Goal: Task Accomplishment & Management: Complete application form

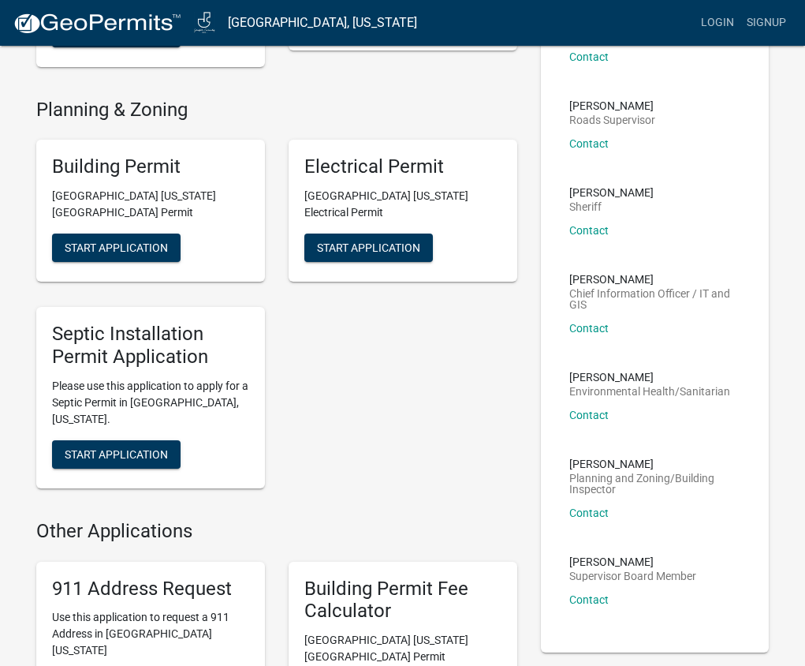
scroll to position [237, 0]
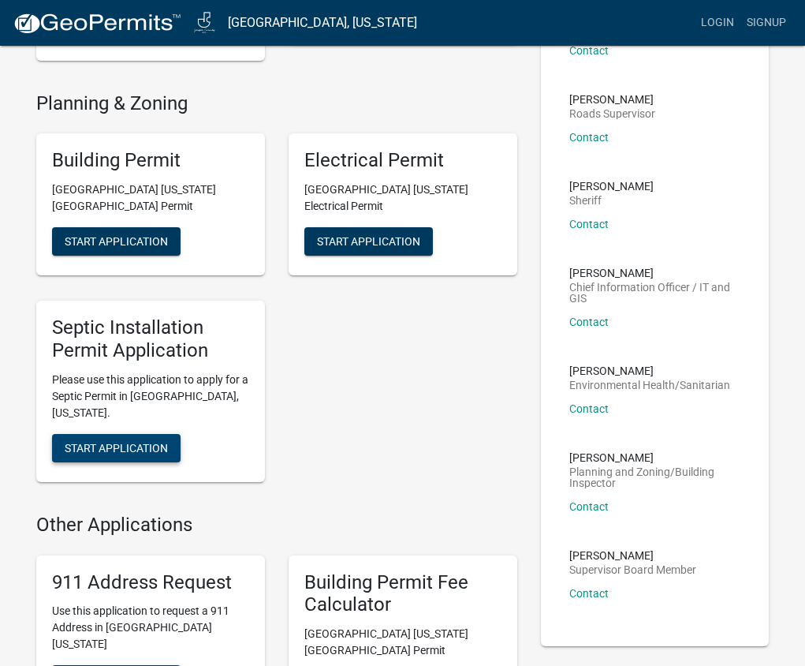
click at [128, 434] on button "Start Application" at bounding box center [116, 448] width 129 height 28
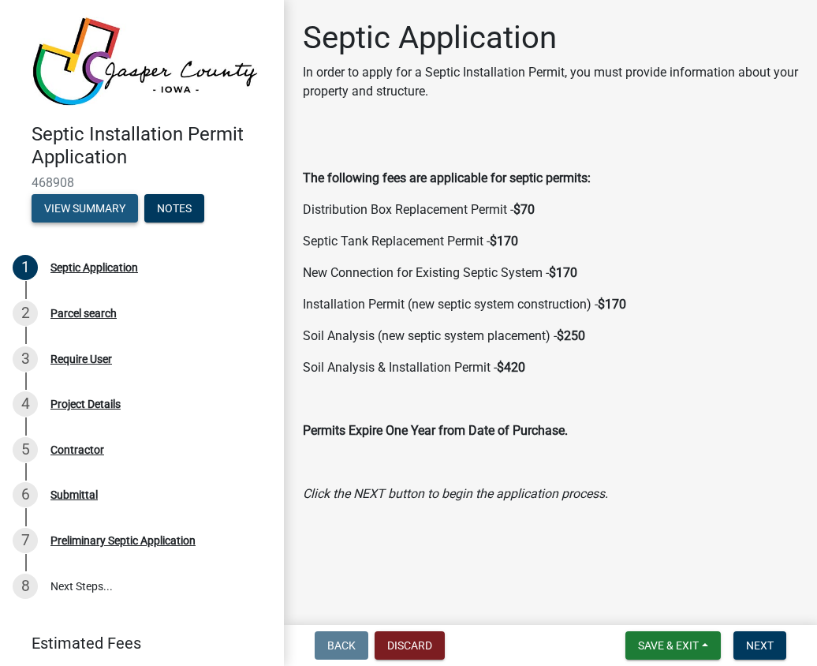
click at [104, 199] on button "View Summary" at bounding box center [85, 208] width 106 height 28
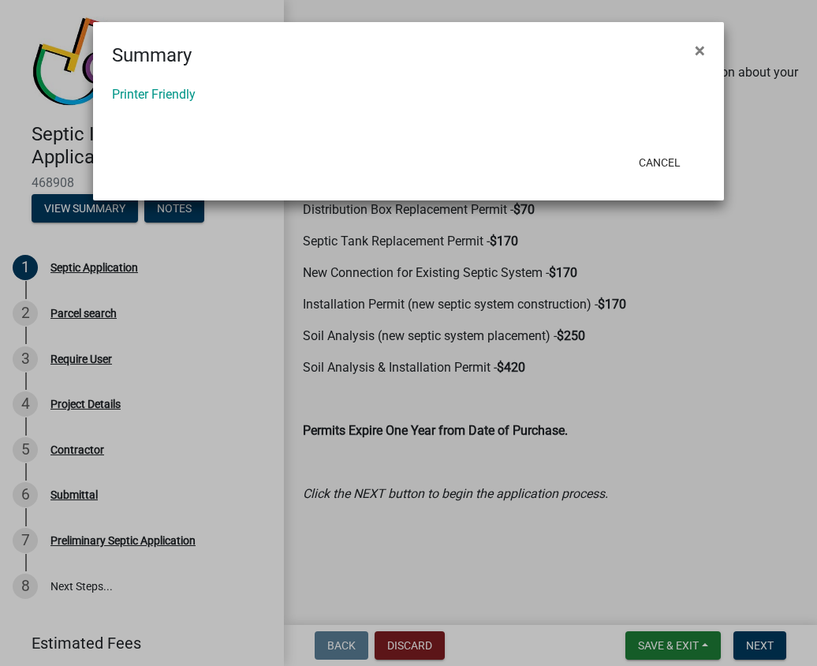
drag, startPoint x: 699, startPoint y: 44, endPoint x: 693, endPoint y: 84, distance: 40.6
click at [699, 45] on span "×" at bounding box center [700, 50] width 10 height 22
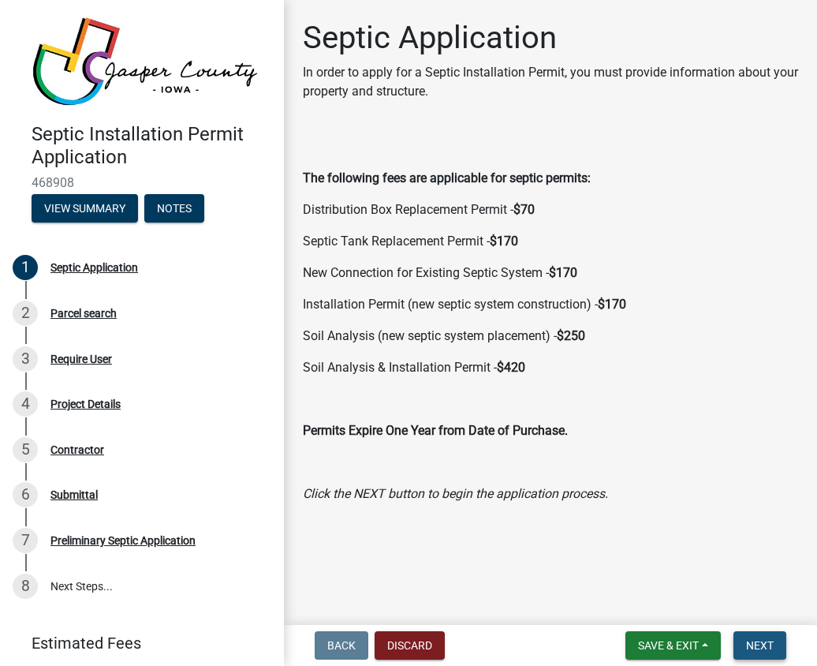
click at [764, 643] on span "Next" at bounding box center [760, 645] width 28 height 13
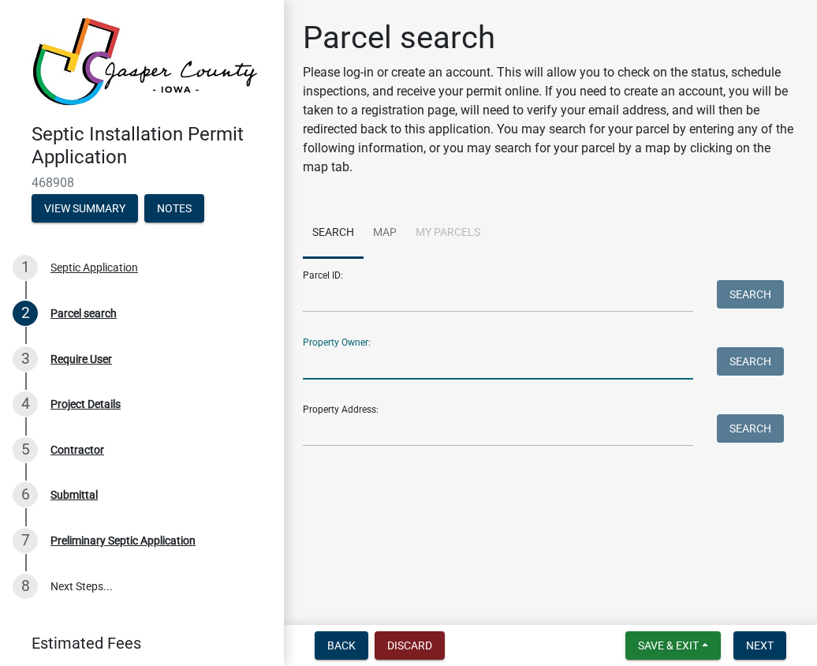
click at [324, 349] on input "Property Owner:" at bounding box center [498, 363] width 390 height 32
type input "[PERSON_NAME]"
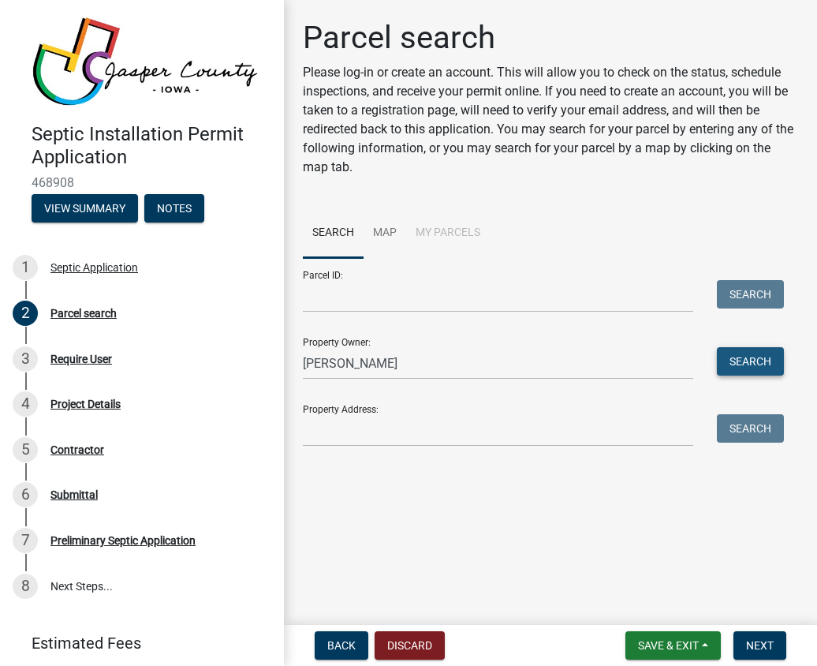
click at [737, 349] on button "Search" at bounding box center [750, 361] width 67 height 28
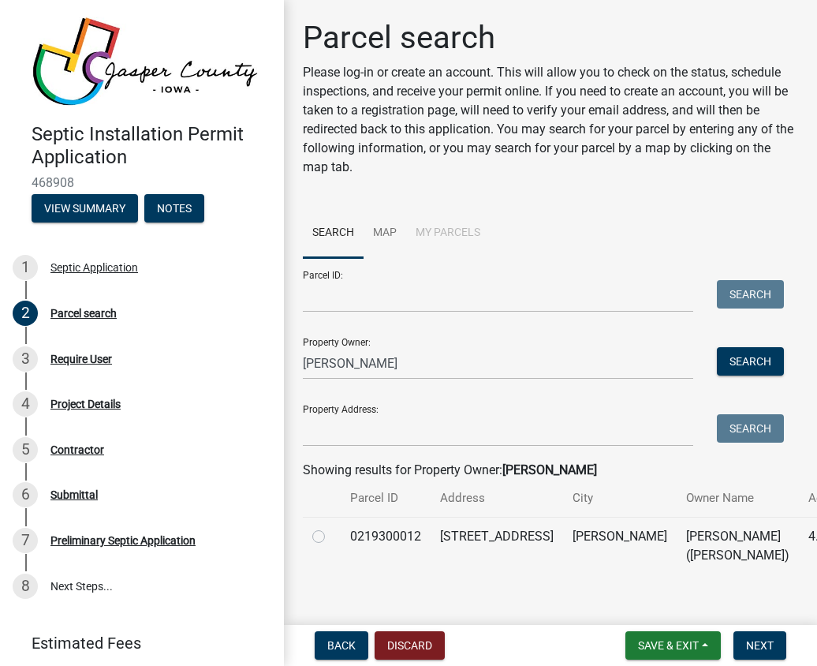
click at [326, 535] on div at bounding box center [321, 536] width 19 height 19
click at [331, 527] on label at bounding box center [331, 527] width 0 height 0
click at [331, 536] on input "radio" at bounding box center [336, 532] width 10 height 10
radio input "true"
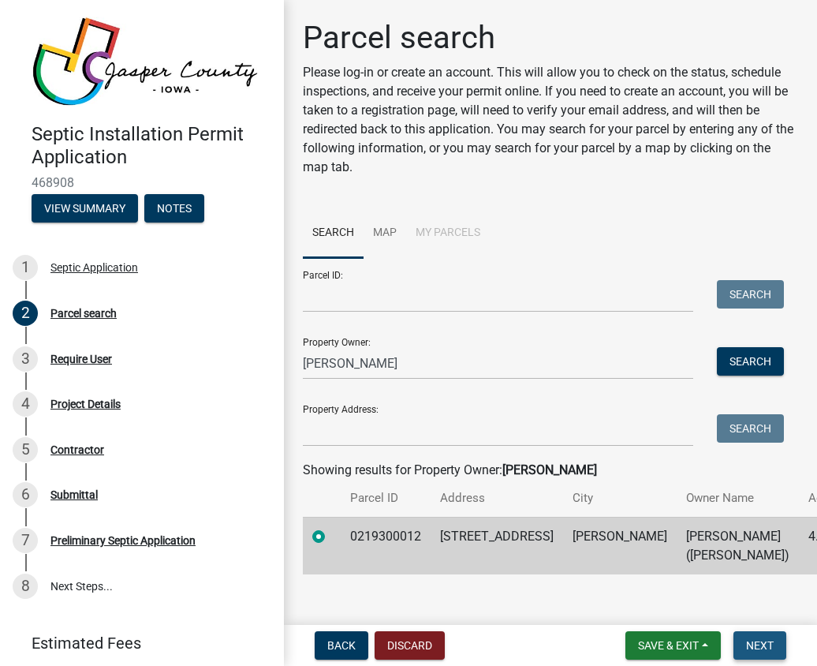
click at [754, 642] on span "Next" at bounding box center [760, 645] width 28 height 13
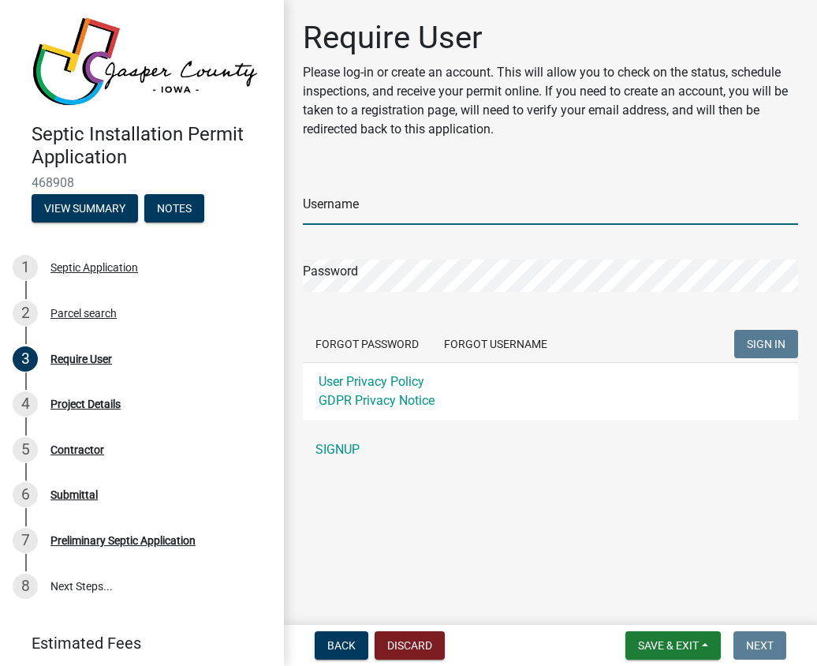
type input "Daniel79"
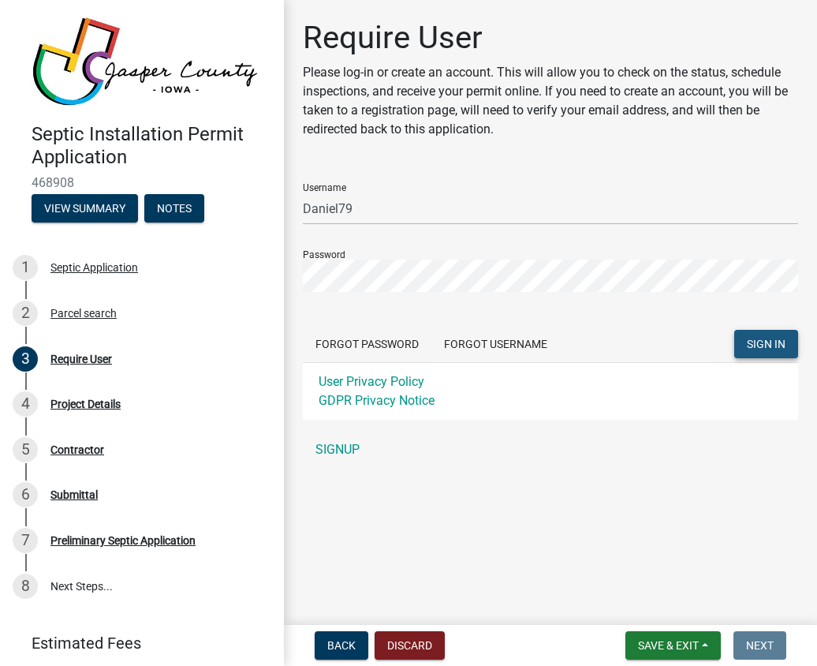
click at [764, 343] on span "SIGN IN" at bounding box center [766, 344] width 39 height 13
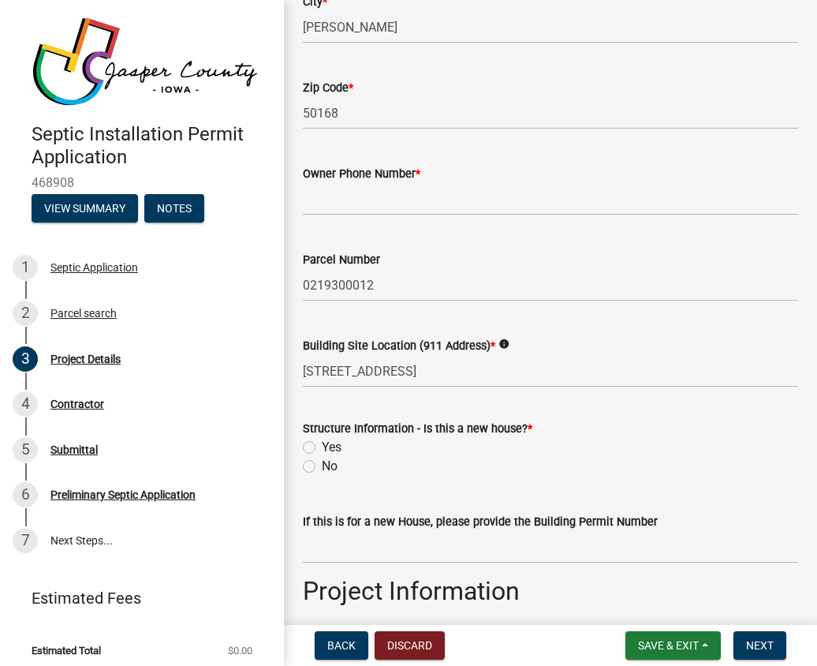
scroll to position [394, 0]
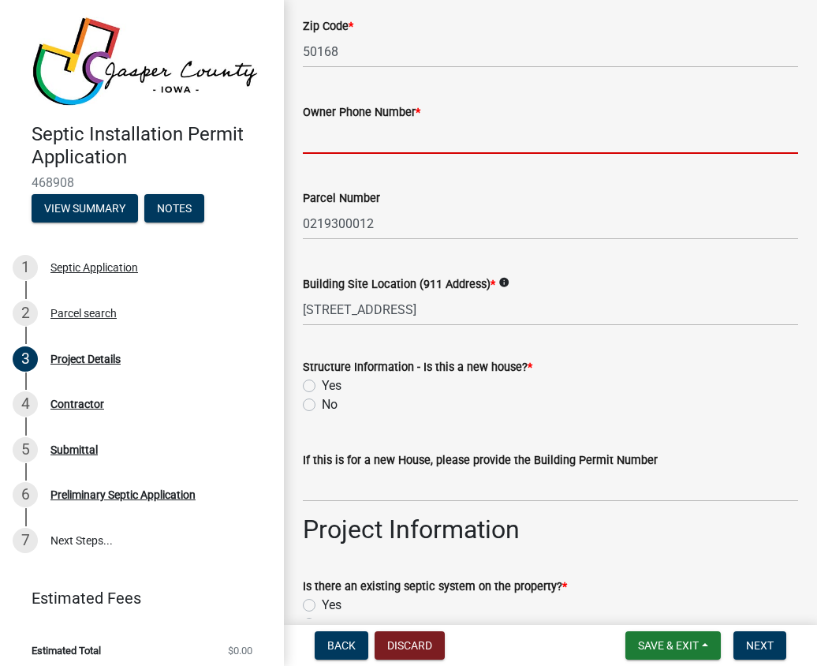
click at [349, 136] on input "Owner Phone Number *" at bounding box center [550, 137] width 495 height 32
type input "5152504334"
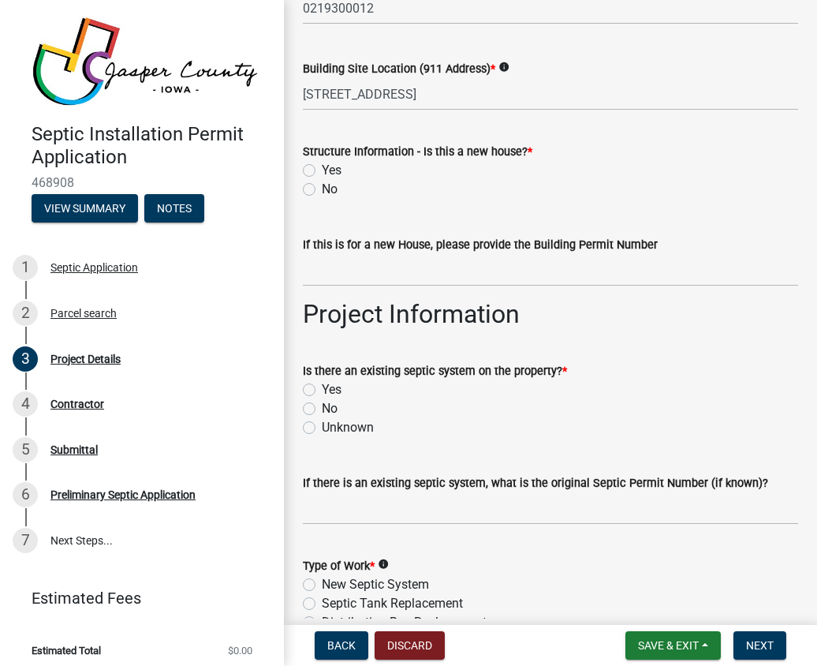
scroll to position [631, 0]
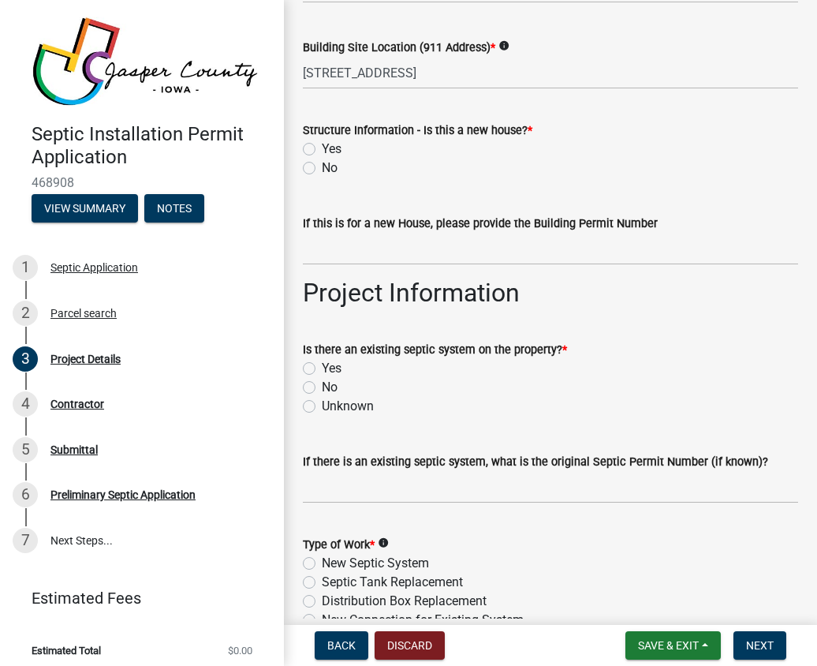
click at [322, 164] on label "No" at bounding box center [330, 168] width 16 height 19
click at [322, 164] on input "No" at bounding box center [327, 164] width 10 height 10
radio input "true"
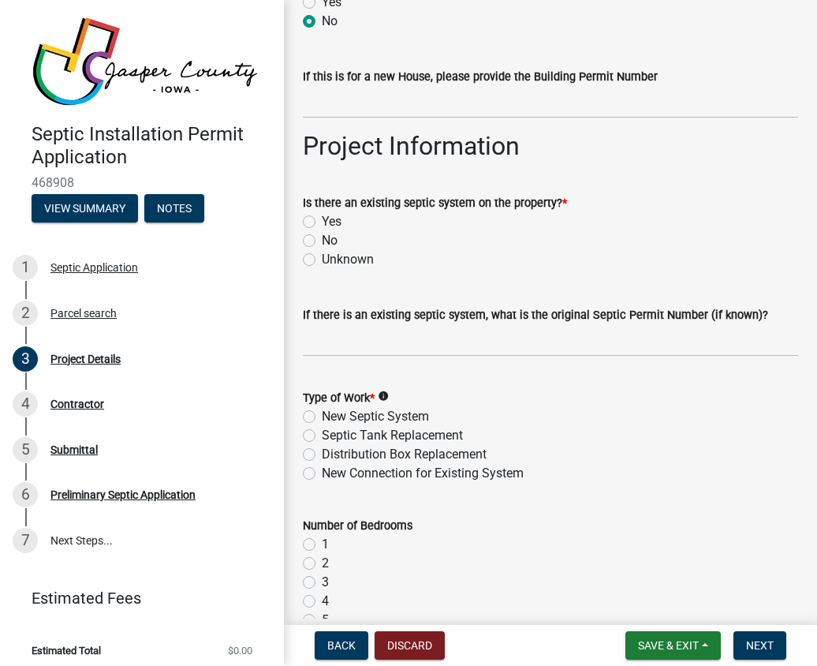
scroll to position [789, 0]
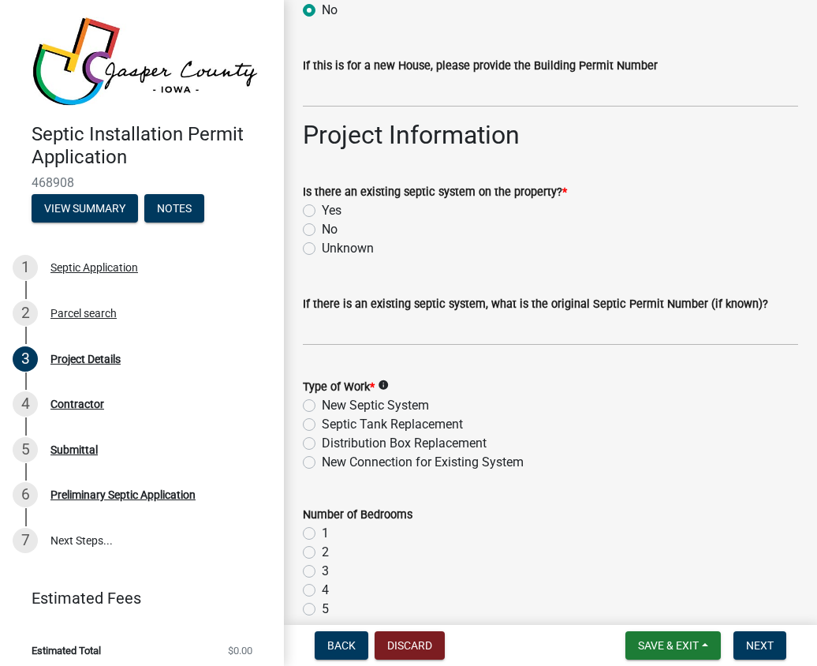
click at [322, 212] on label "Yes" at bounding box center [332, 210] width 20 height 19
click at [322, 211] on input "Yes" at bounding box center [327, 206] width 10 height 10
radio input "true"
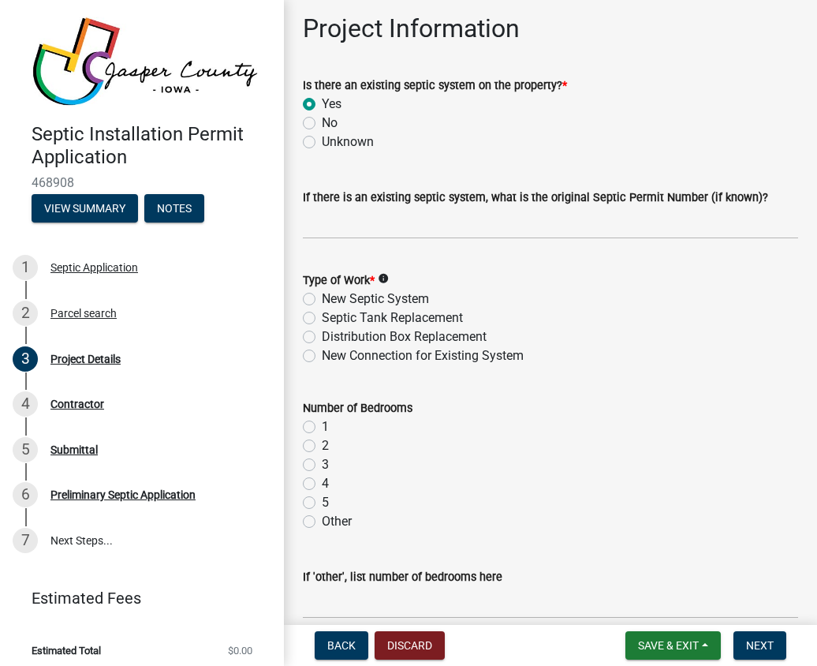
scroll to position [946, 0]
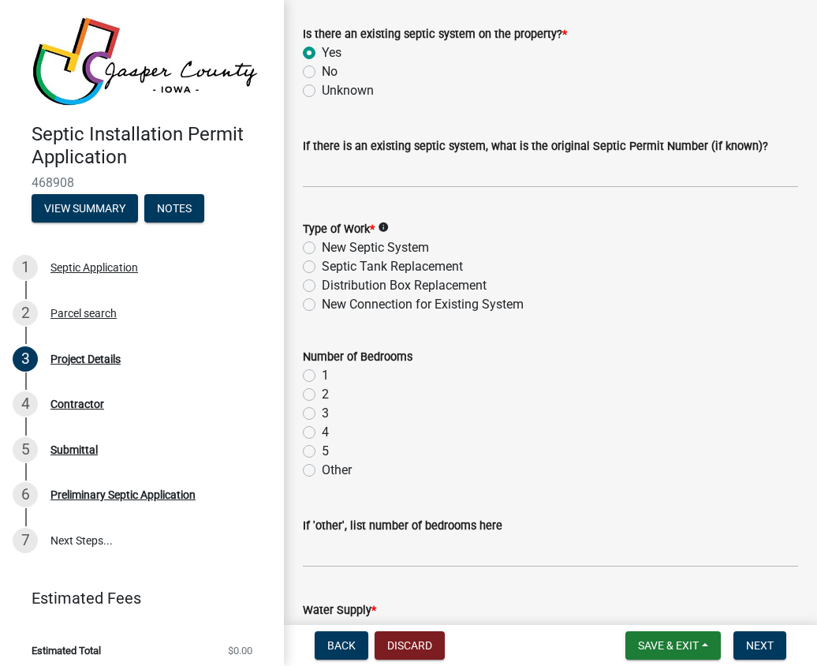
click at [322, 282] on label "Distribution Box Replacement" at bounding box center [404, 285] width 165 height 19
click at [322, 282] on input "Distribution Box Replacement" at bounding box center [327, 281] width 10 height 10
radio input "true"
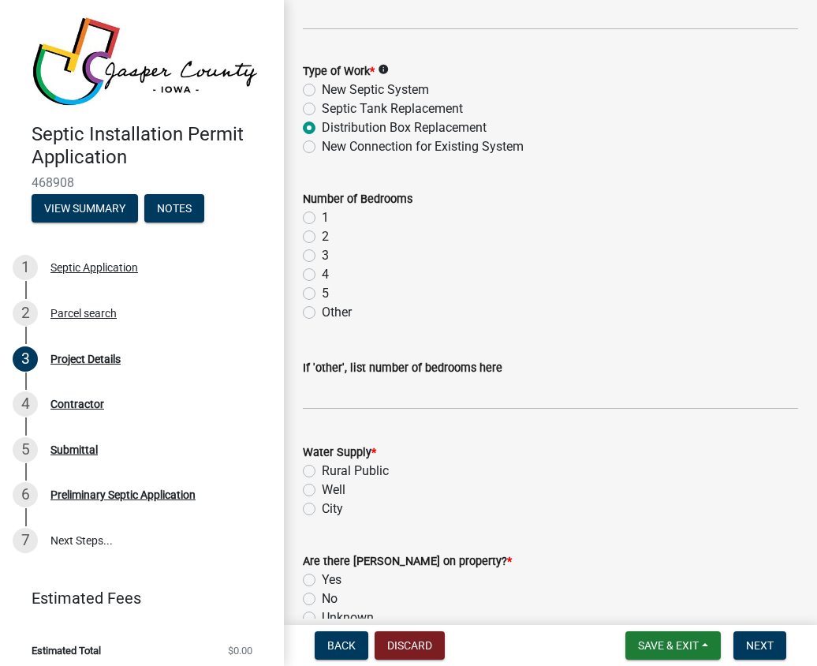
scroll to position [1183, 0]
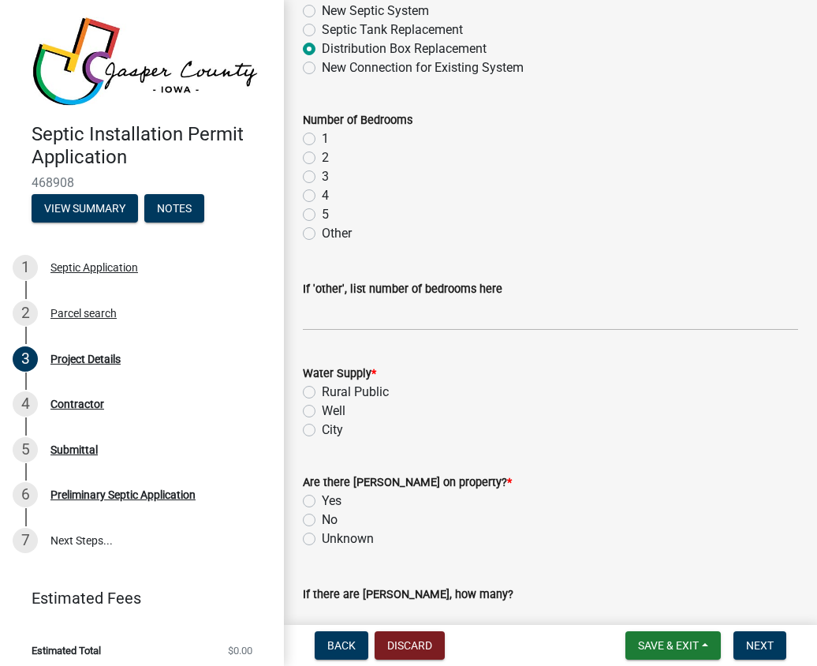
click at [322, 519] on label "No" at bounding box center [330, 519] width 16 height 19
click at [322, 519] on input "No" at bounding box center [327, 515] width 10 height 10
radio input "true"
click at [322, 181] on label "3" at bounding box center [325, 176] width 7 height 19
click at [322, 177] on input "3" at bounding box center [327, 172] width 10 height 10
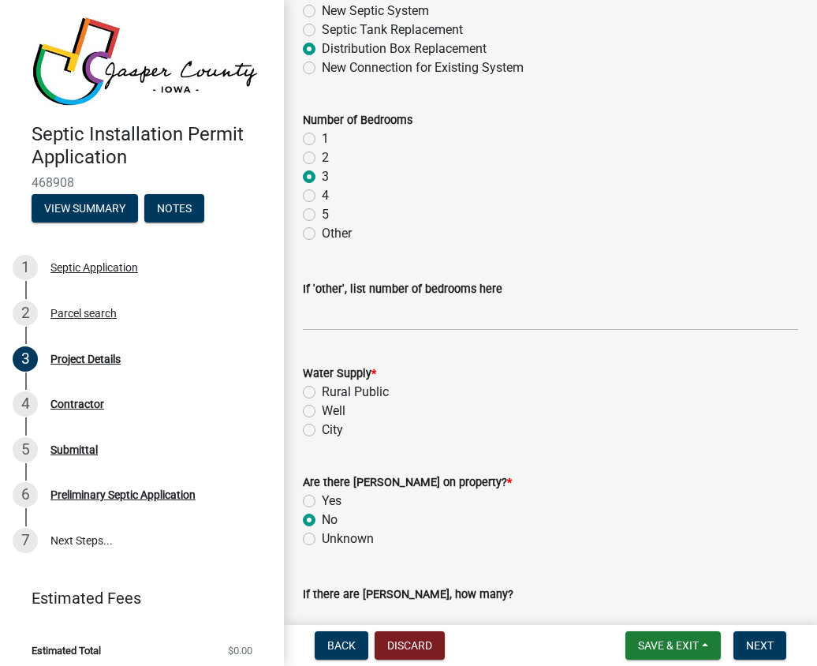
radio input "true"
click at [322, 393] on label "Rural Public" at bounding box center [355, 392] width 67 height 19
click at [322, 393] on input "Rural Public" at bounding box center [327, 388] width 10 height 10
radio input "true"
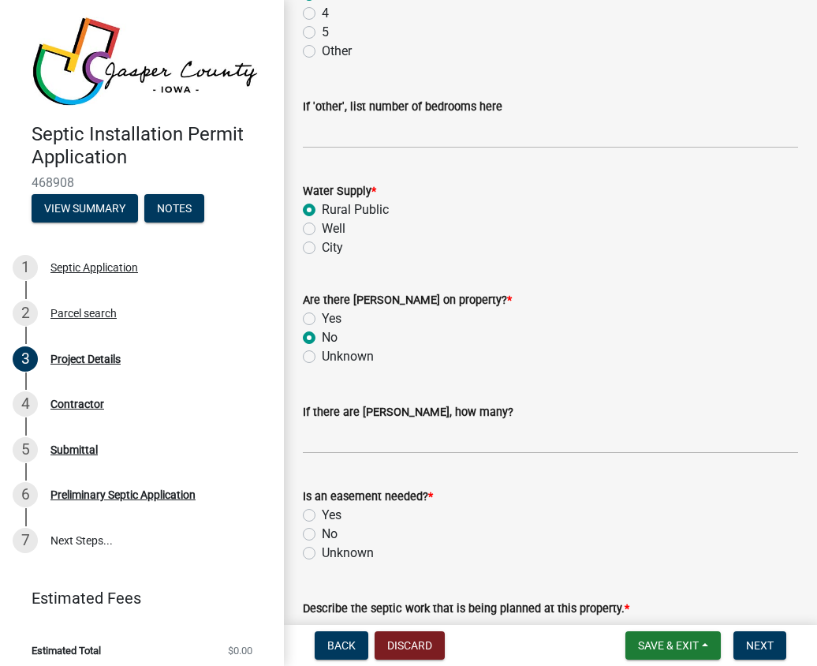
scroll to position [1420, 0]
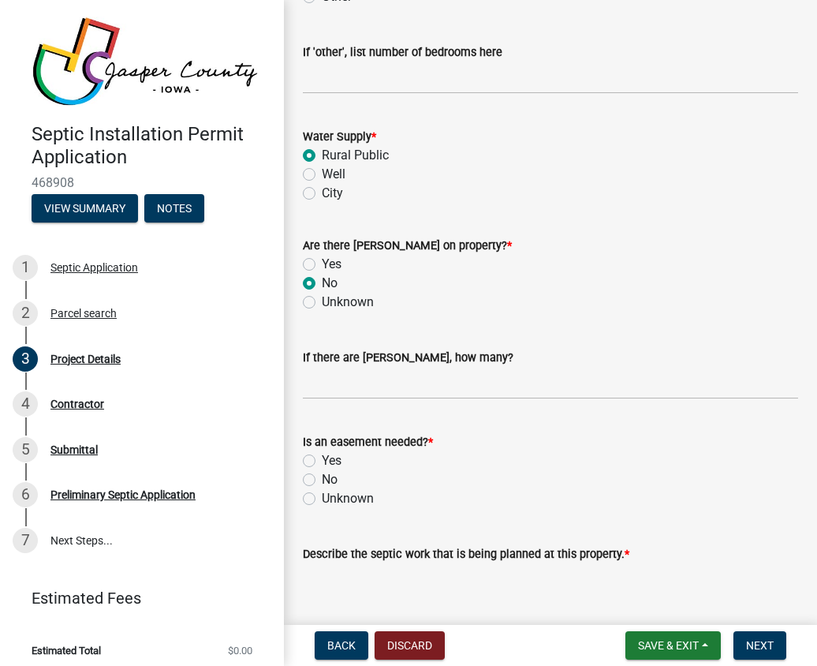
click at [322, 483] on label "No" at bounding box center [330, 479] width 16 height 19
click at [322, 480] on input "No" at bounding box center [327, 475] width 10 height 10
radio input "true"
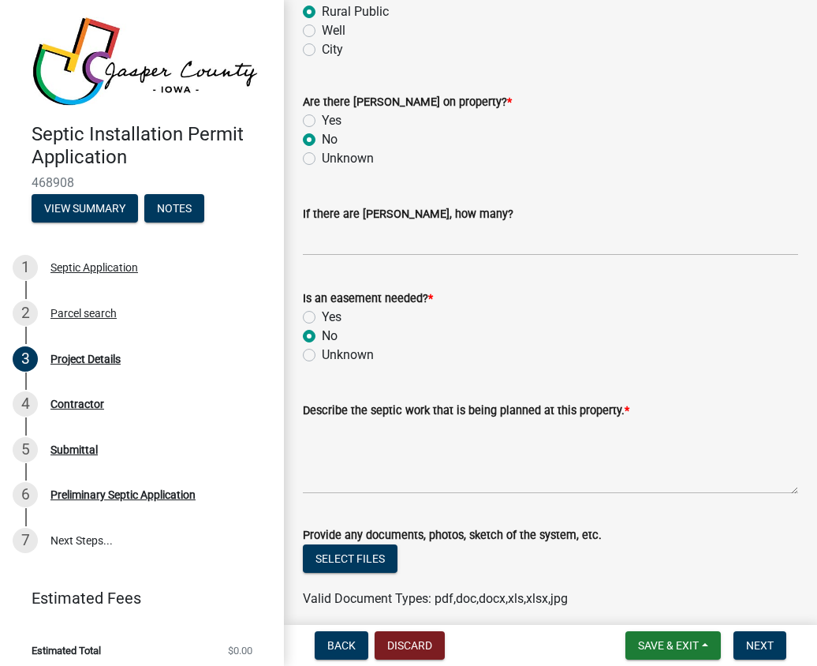
scroll to position [1577, 0]
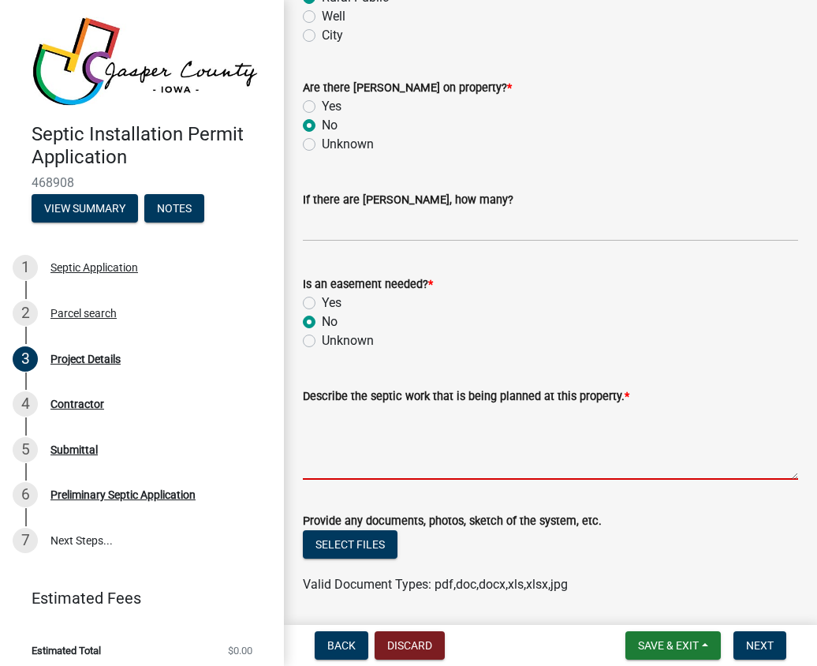
click at [371, 431] on textarea "Describe the septic work that is being planned at this property. *" at bounding box center [550, 442] width 495 height 74
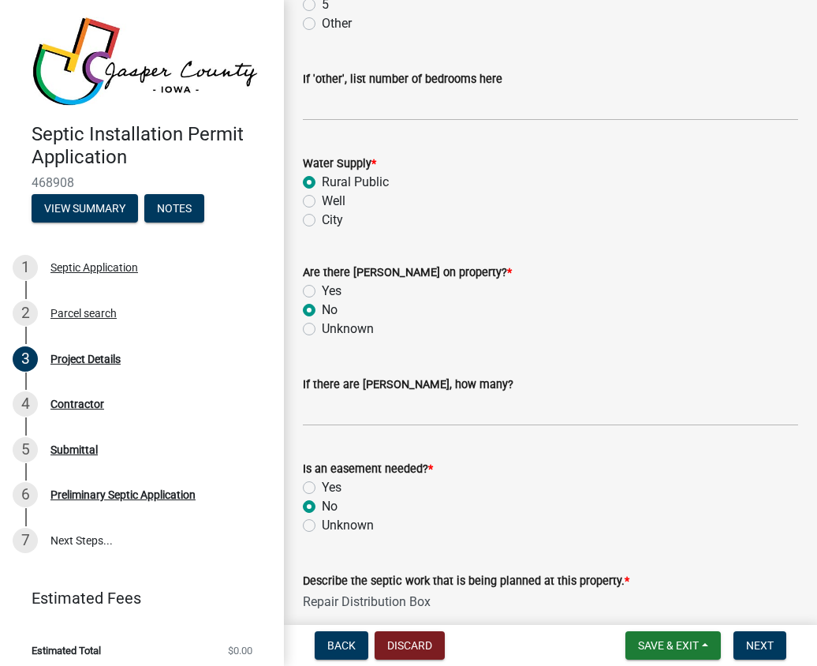
scroll to position [1392, 0]
type textarea "Repair Distribution Box"
click at [755, 644] on span "Next" at bounding box center [760, 645] width 28 height 13
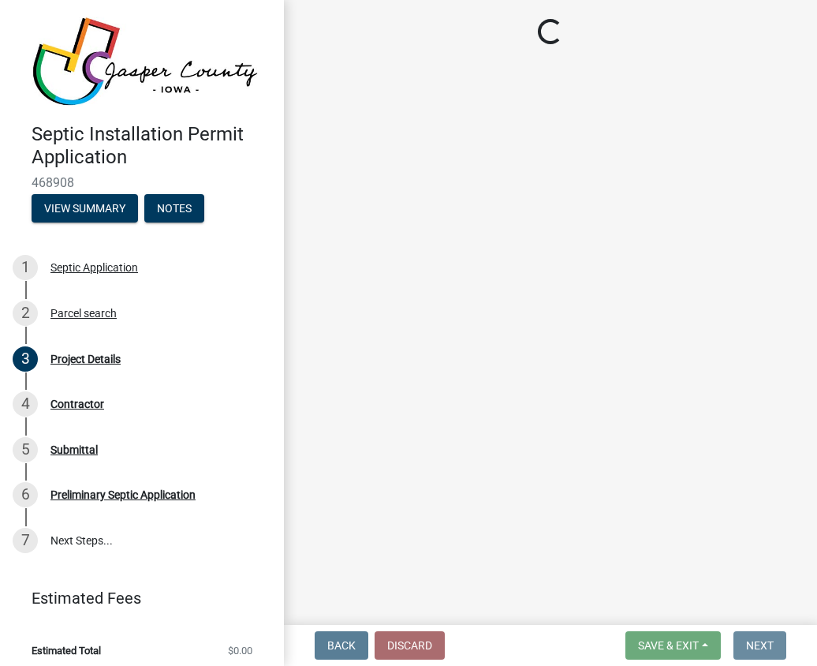
scroll to position [0, 0]
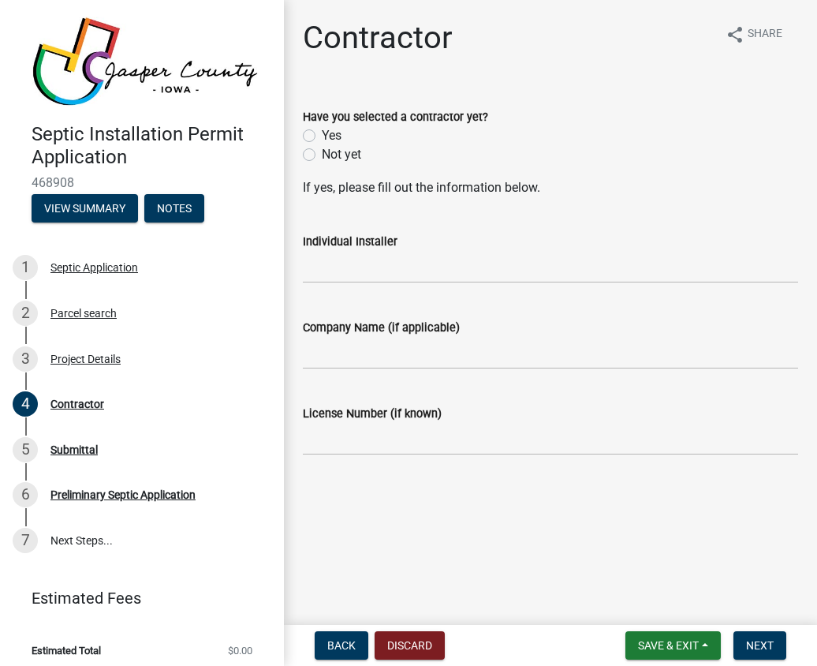
click at [322, 135] on label "Yes" at bounding box center [332, 135] width 20 height 19
click at [322, 135] on input "Yes" at bounding box center [327, 131] width 10 height 10
radio input "true"
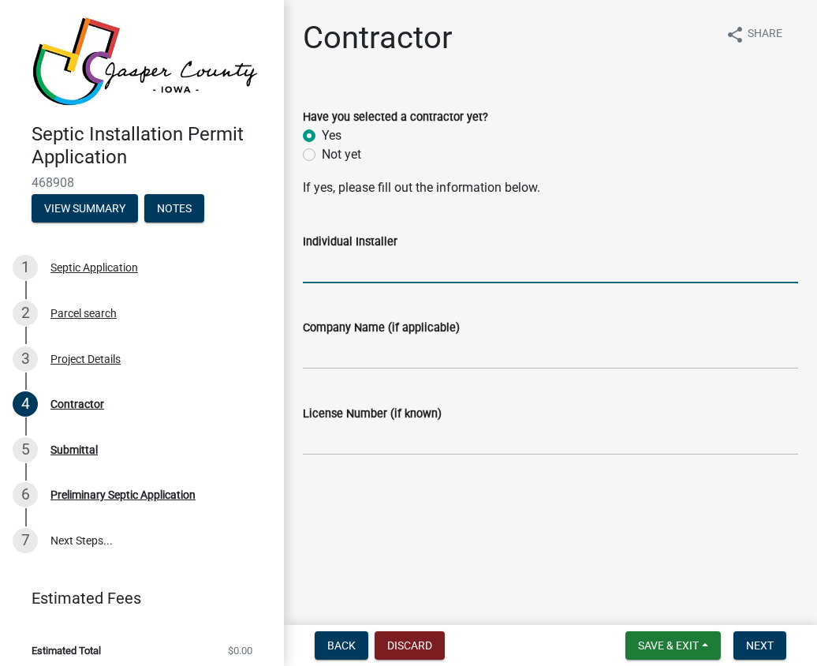
click at [345, 265] on input "Individual Installer" at bounding box center [550, 267] width 495 height 32
type input "[PERSON_NAME]"
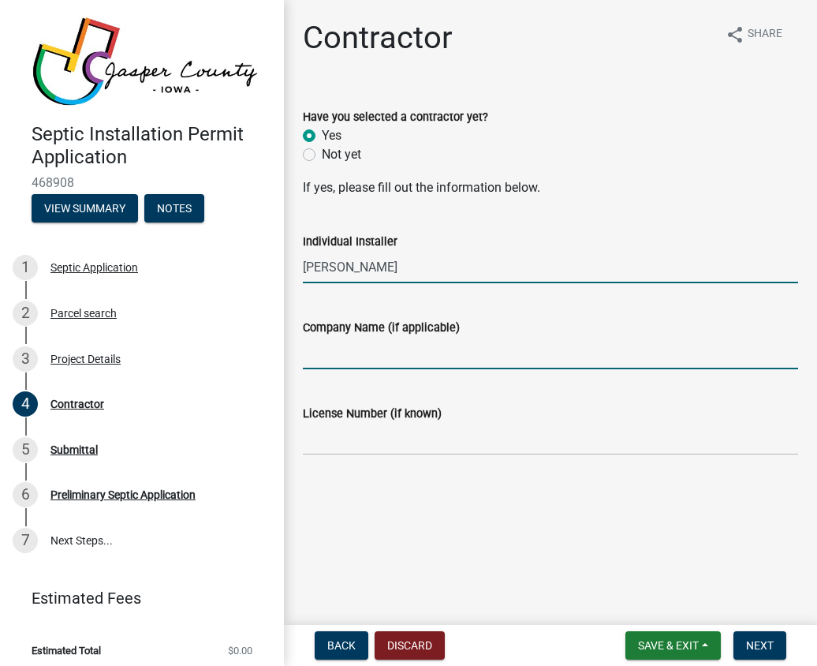
click at [346, 347] on input "Company Name (if applicable)" at bounding box center [550, 353] width 495 height 32
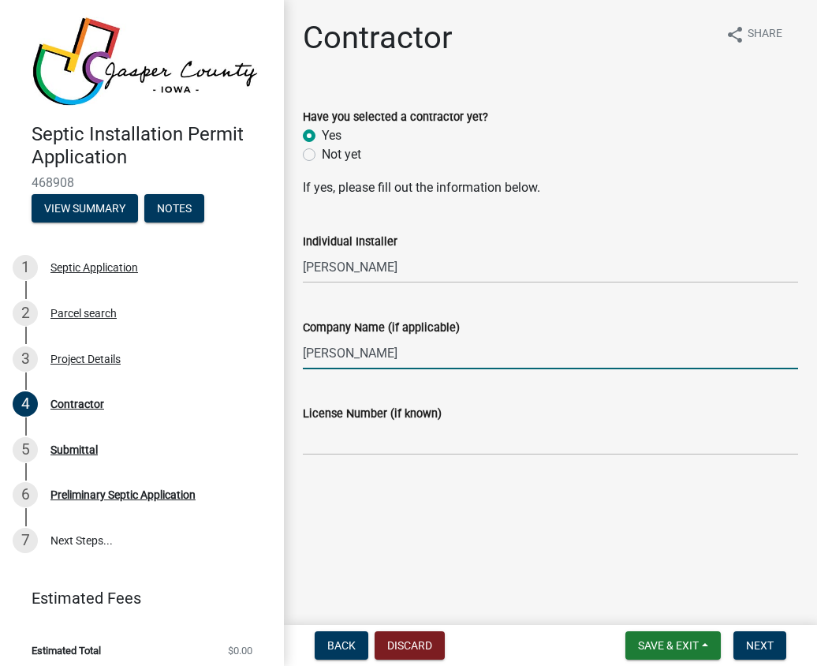
type input "[PERSON_NAME] CONSTRUCTION LLC"
click at [768, 644] on span "Next" at bounding box center [760, 645] width 28 height 13
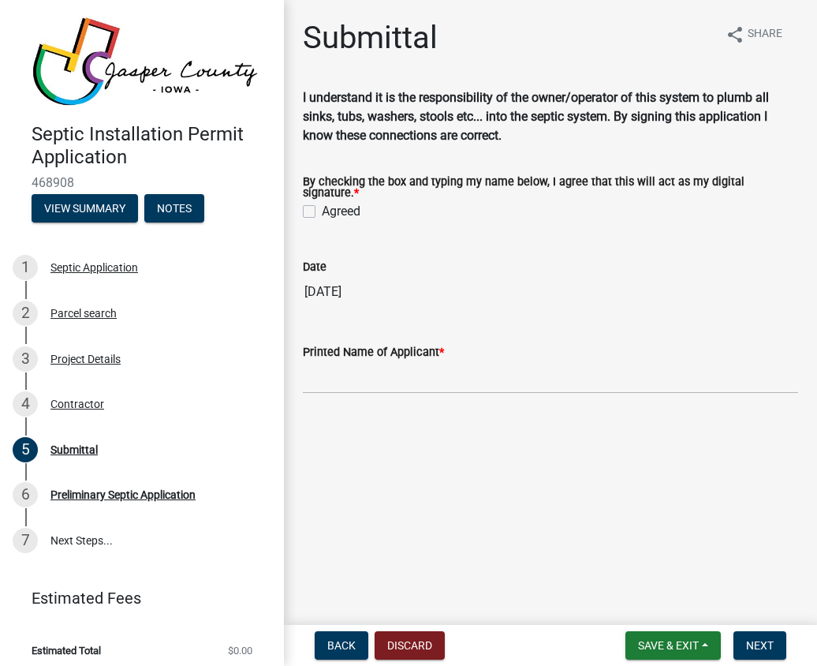
click at [322, 202] on label "Agreed" at bounding box center [341, 211] width 39 height 19
click at [322, 202] on input "Agreed" at bounding box center [327, 207] width 10 height 10
checkbox input "true"
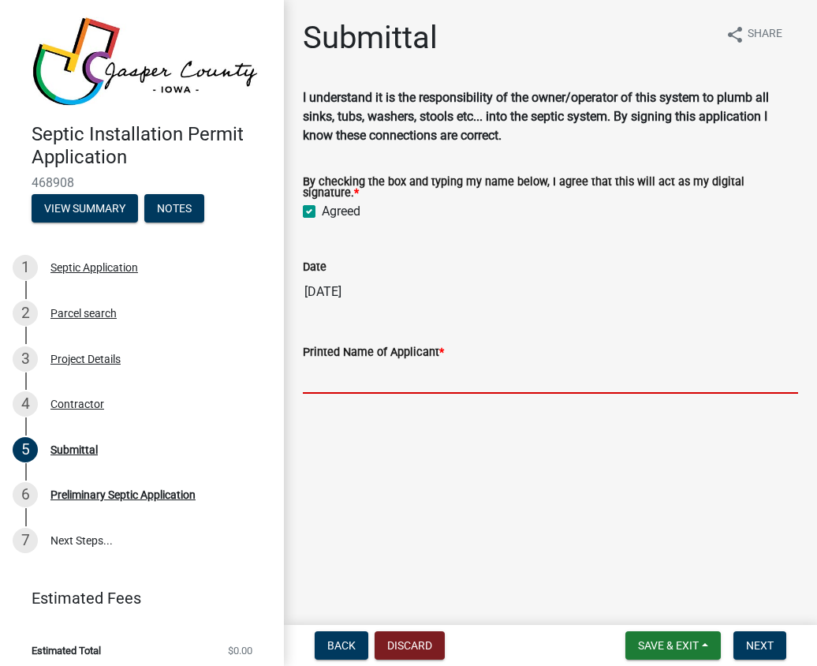
click at [368, 380] on input "Printed Name of Applicant *" at bounding box center [550, 377] width 495 height 32
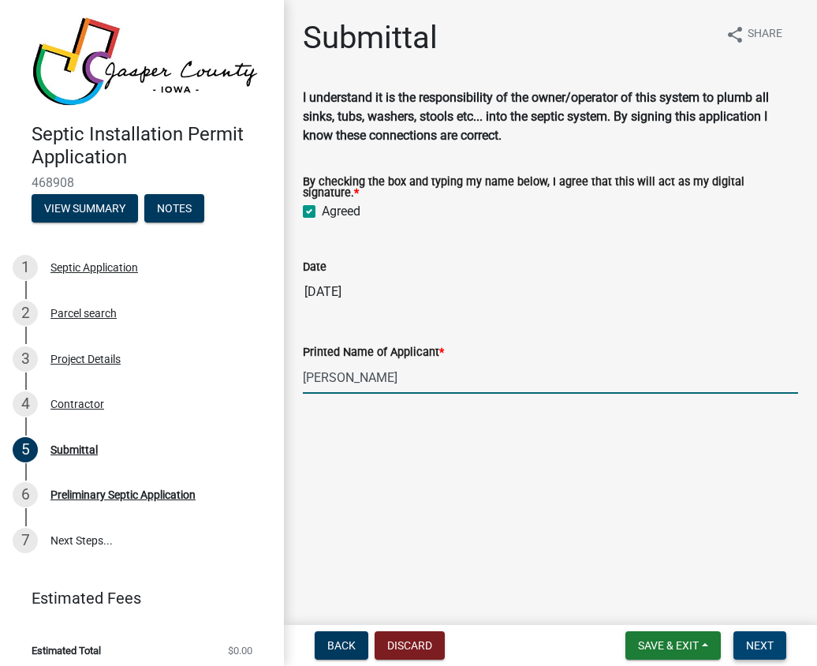
type input "[PERSON_NAME]"
click at [758, 644] on span "Next" at bounding box center [760, 645] width 28 height 13
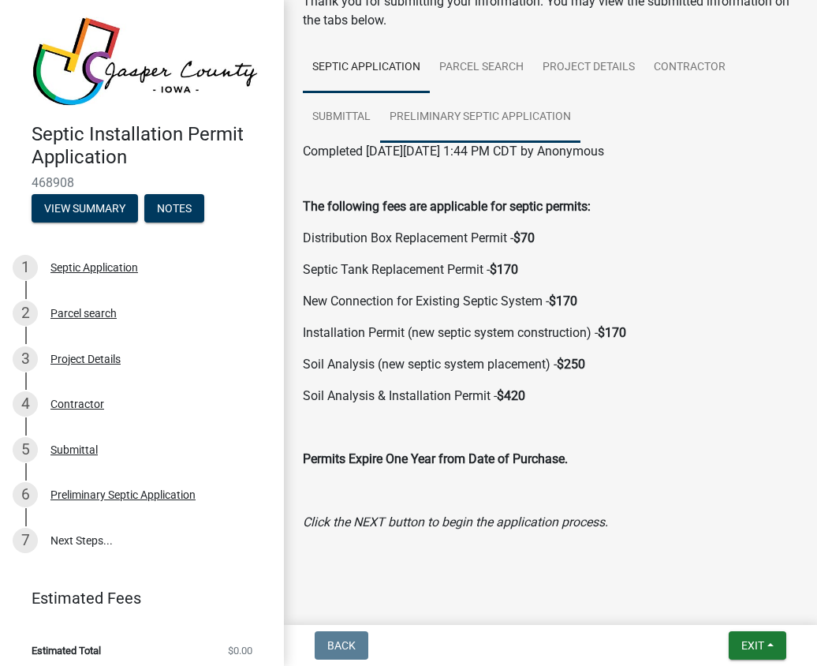
scroll to position [103, 0]
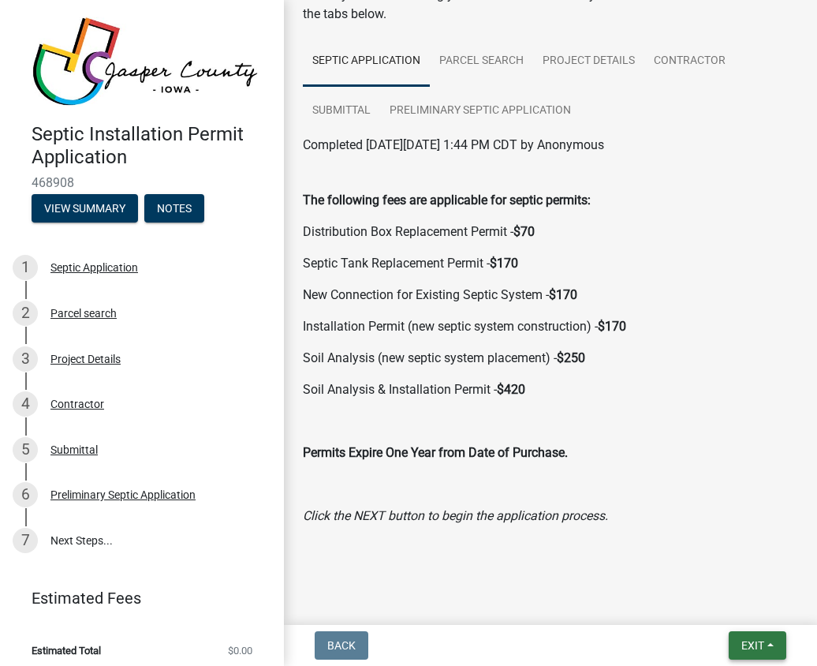
click at [742, 639] on span "Exit" at bounding box center [752, 645] width 23 height 13
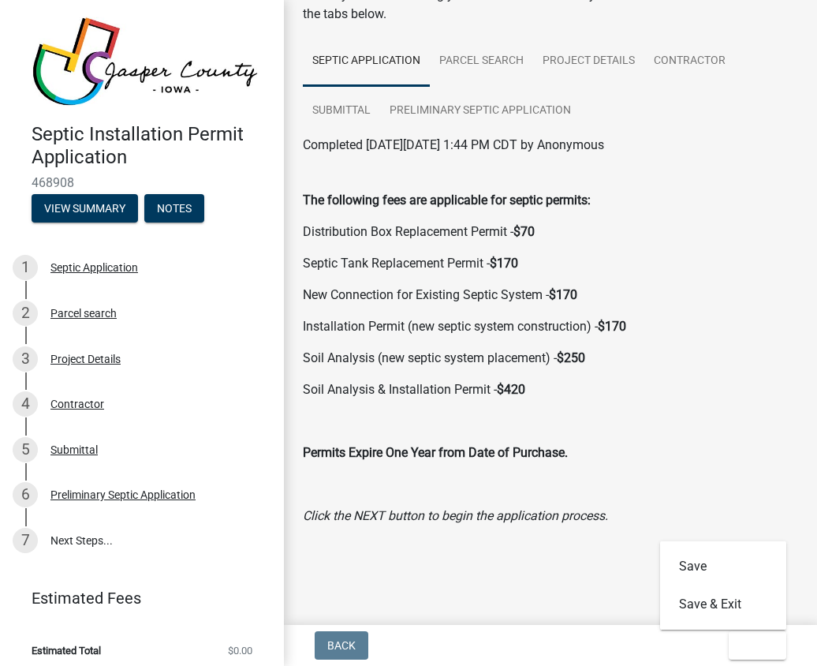
click at [678, 460] on p "Permits Expire One Year from Date of Purchase." at bounding box center [550, 452] width 495 height 19
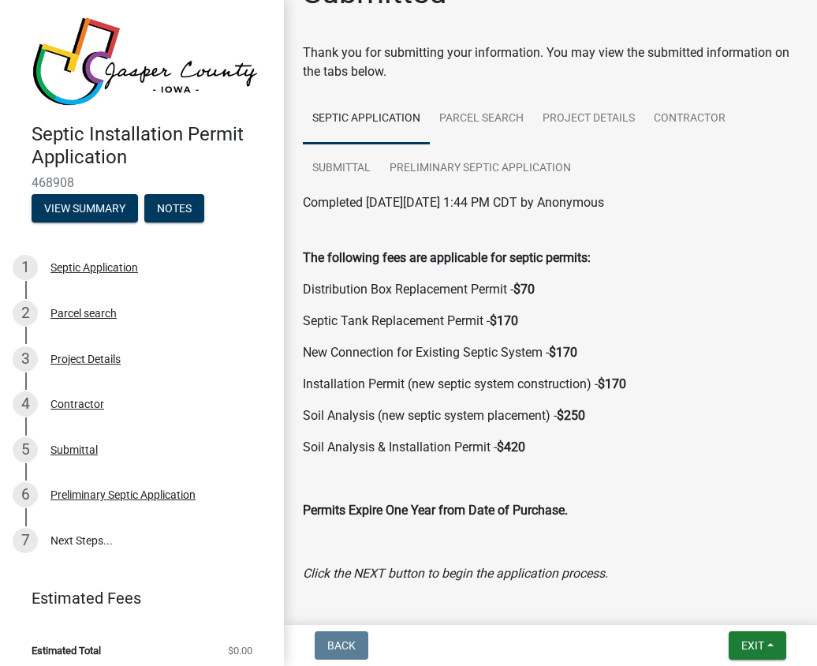
scroll to position [0, 0]
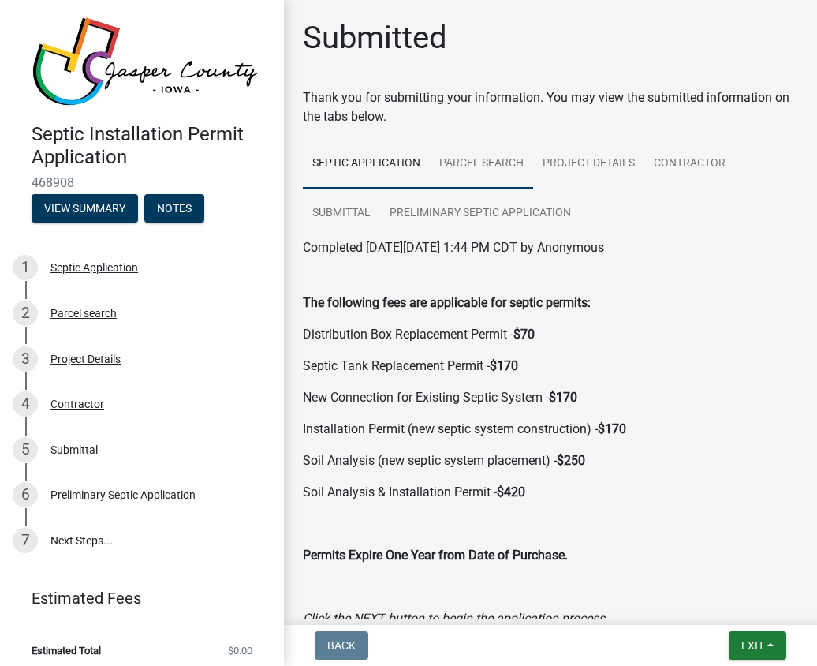
click at [476, 158] on link "Parcel search" at bounding box center [481, 164] width 103 height 50
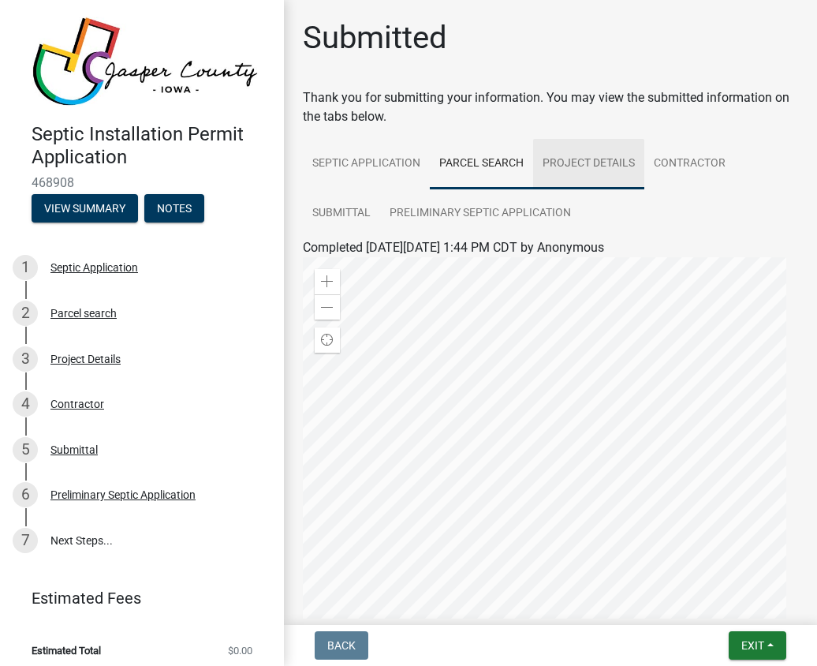
click at [584, 170] on link "Project Details" at bounding box center [588, 164] width 111 height 50
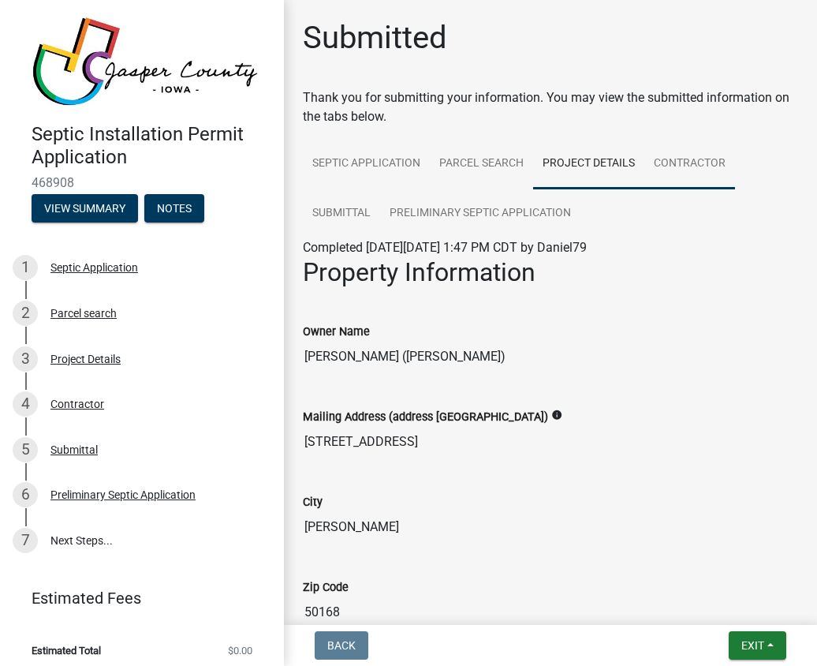
click at [696, 168] on link "Contractor" at bounding box center [689, 164] width 91 height 50
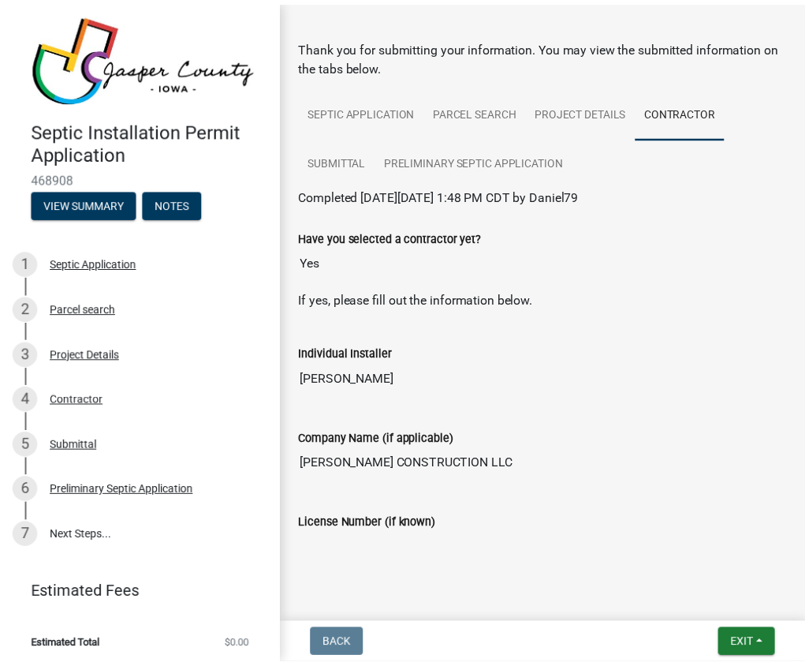
scroll to position [91, 0]
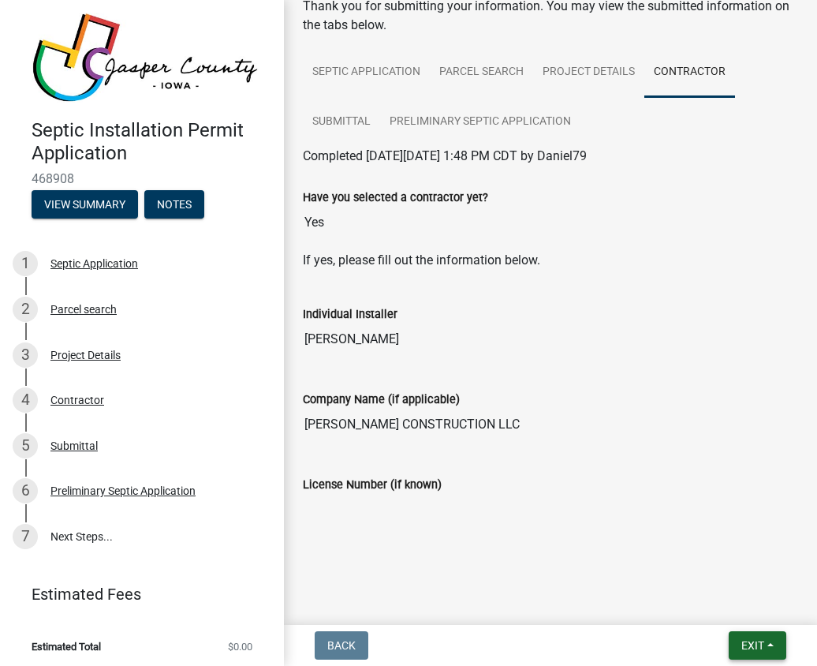
click at [770, 647] on button "Exit" at bounding box center [758, 645] width 58 height 28
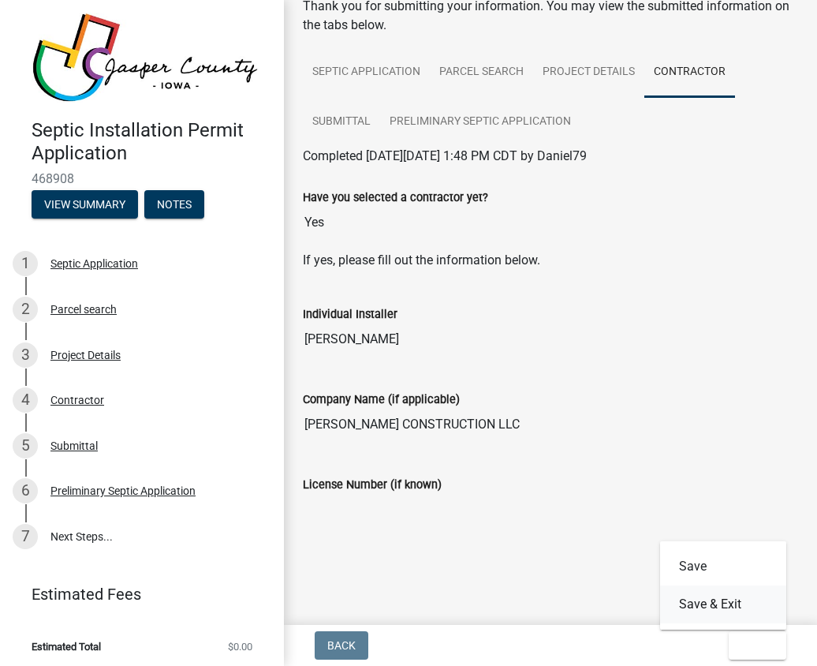
click at [685, 598] on button "Save & Exit" at bounding box center [723, 604] width 126 height 38
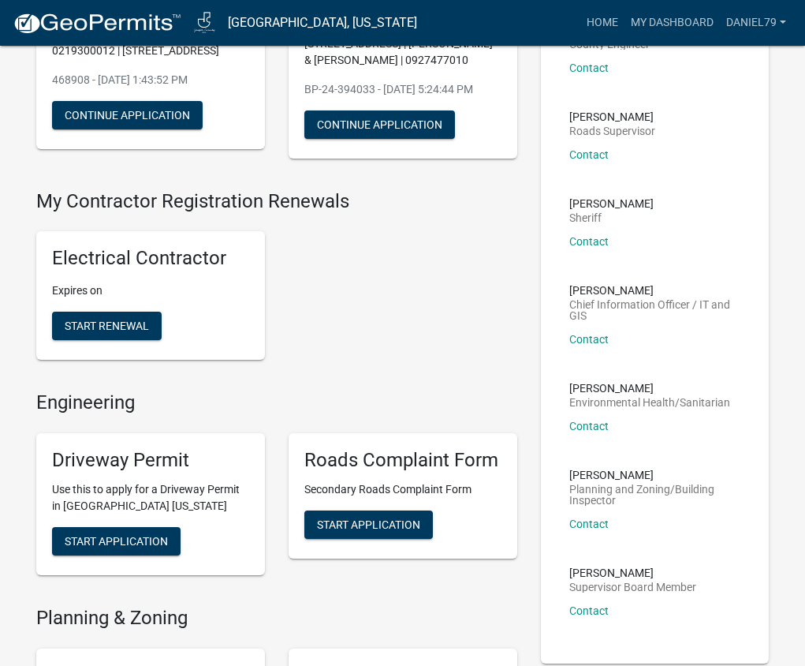
scroll to position [79, 0]
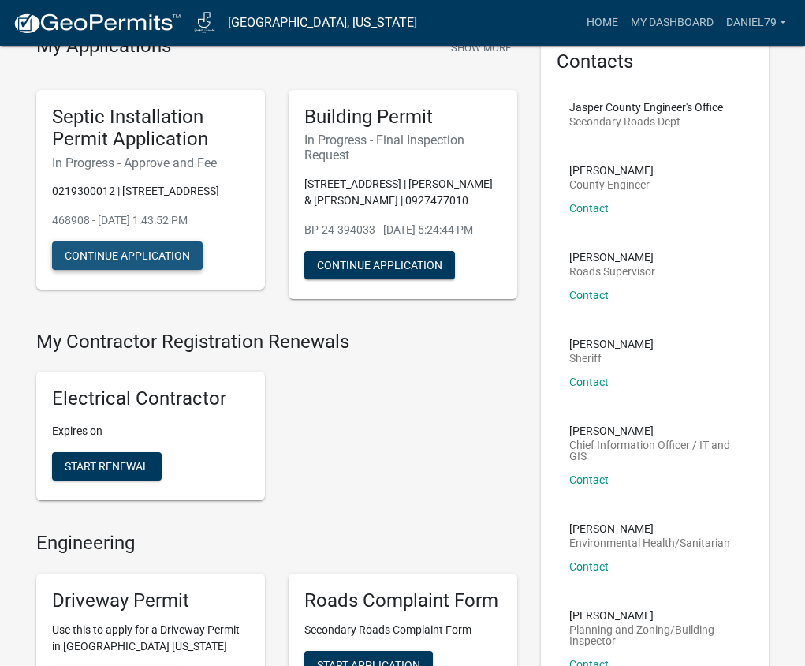
click at [110, 248] on button "Continue Application" at bounding box center [127, 255] width 151 height 28
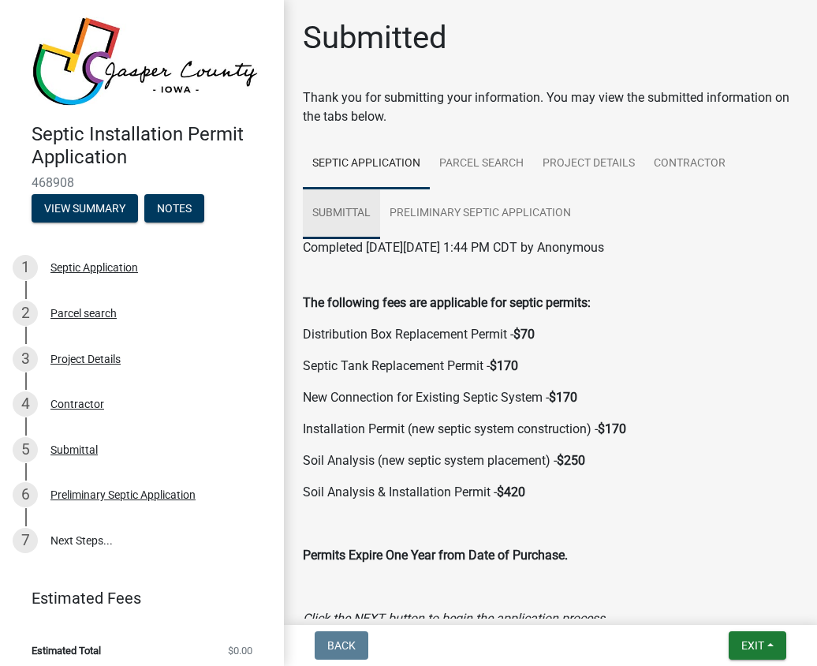
click at [345, 210] on link "Submittal" at bounding box center [341, 214] width 77 height 50
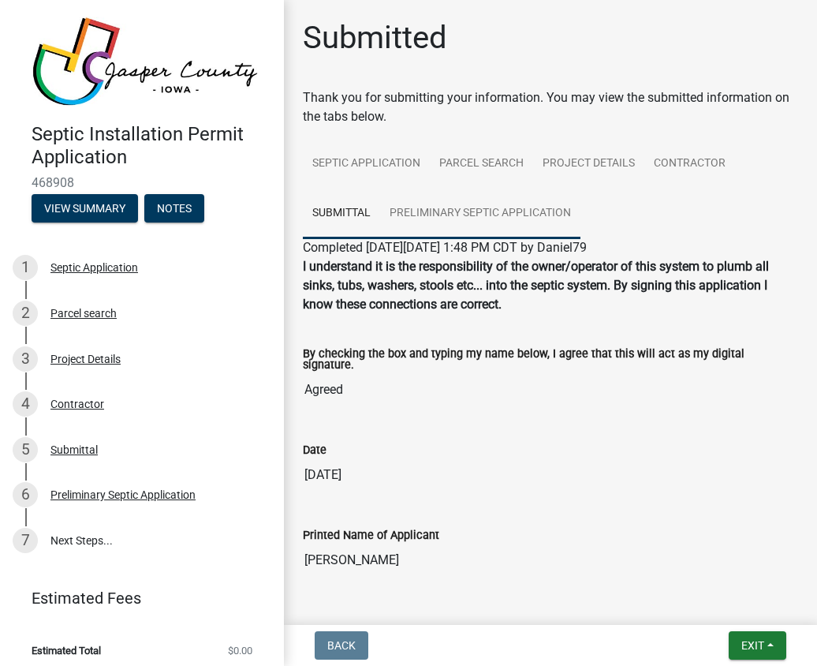
click at [462, 213] on link "Preliminary Septic Application" at bounding box center [480, 214] width 200 height 50
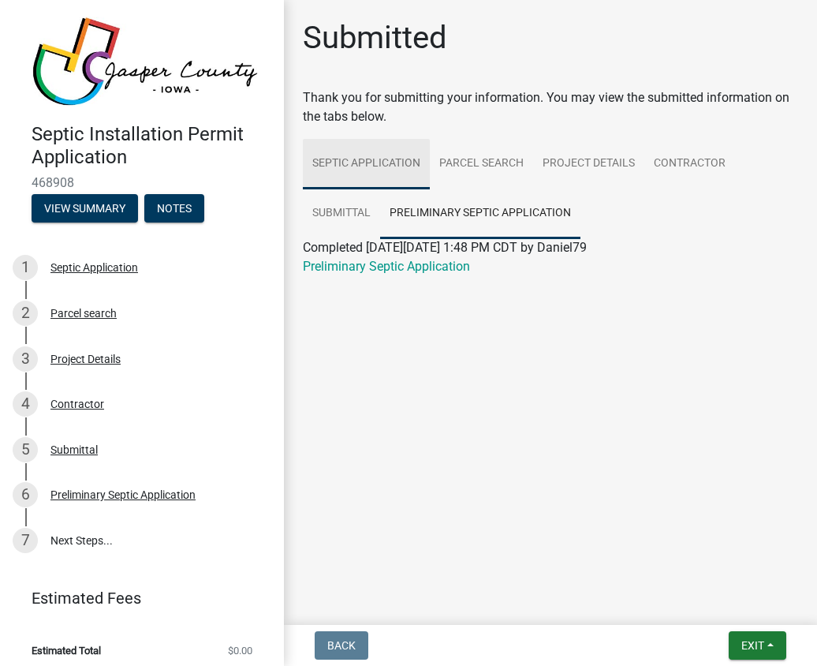
click at [361, 160] on link "Septic Application" at bounding box center [366, 164] width 127 height 50
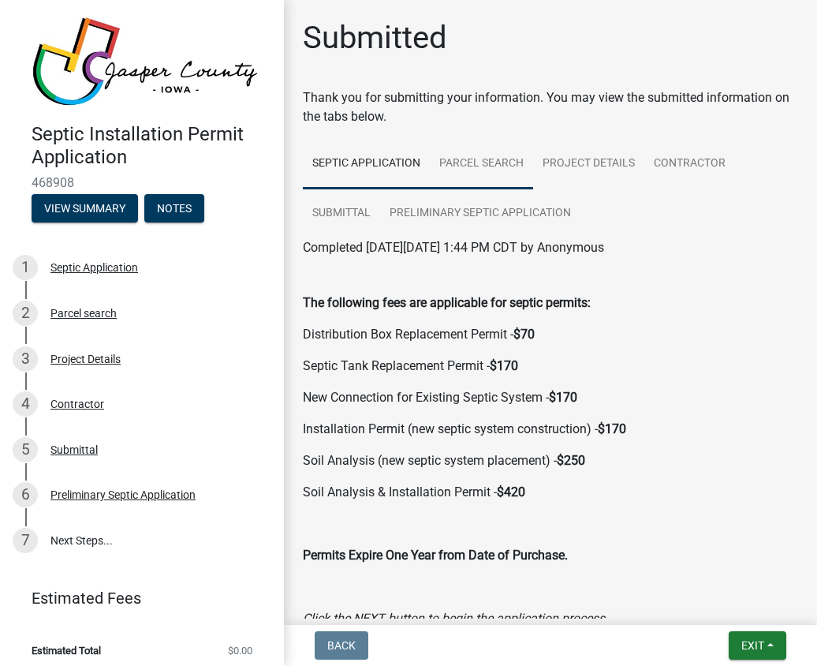
click at [481, 162] on link "Parcel search" at bounding box center [481, 164] width 103 height 50
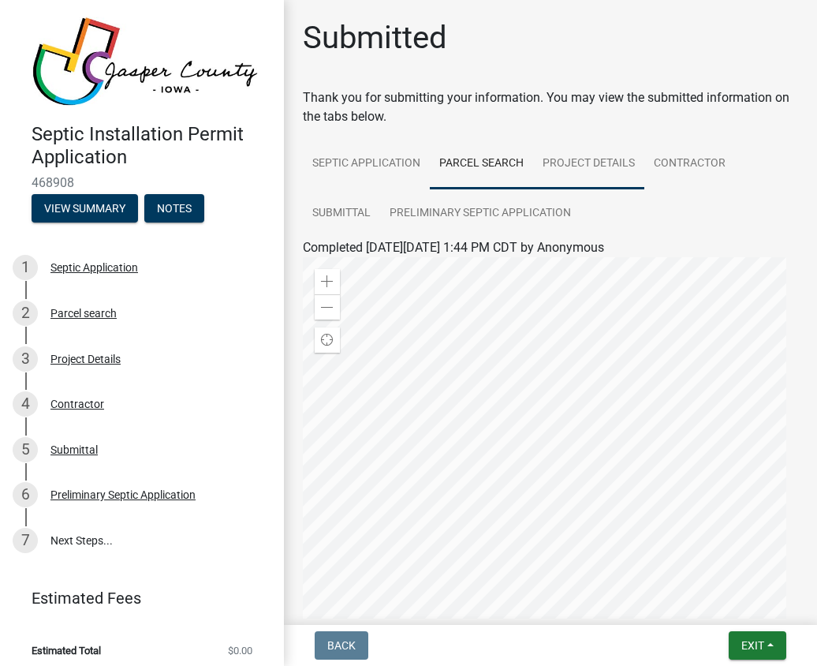
click at [584, 165] on link "Project Details" at bounding box center [588, 164] width 111 height 50
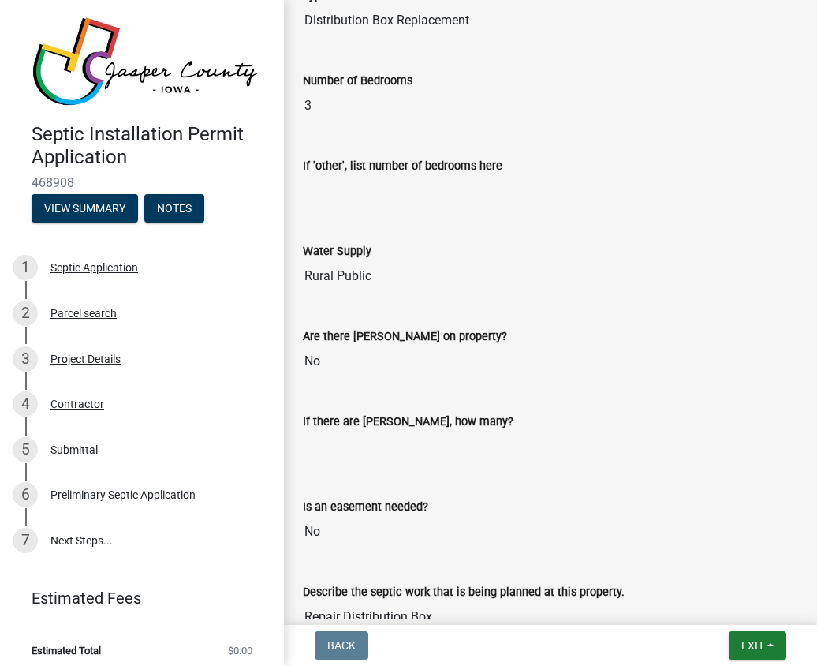
scroll to position [1307, 0]
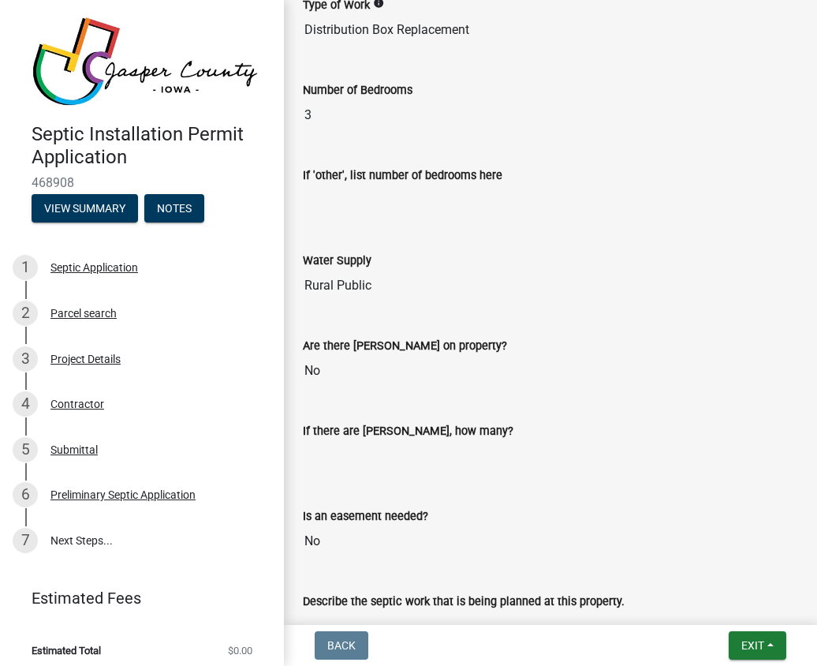
click at [332, 431] on label "If there are [PERSON_NAME], how many?" at bounding box center [408, 431] width 211 height 11
click at [332, 440] on input "If there are [PERSON_NAME], how many?" at bounding box center [550, 456] width 495 height 32
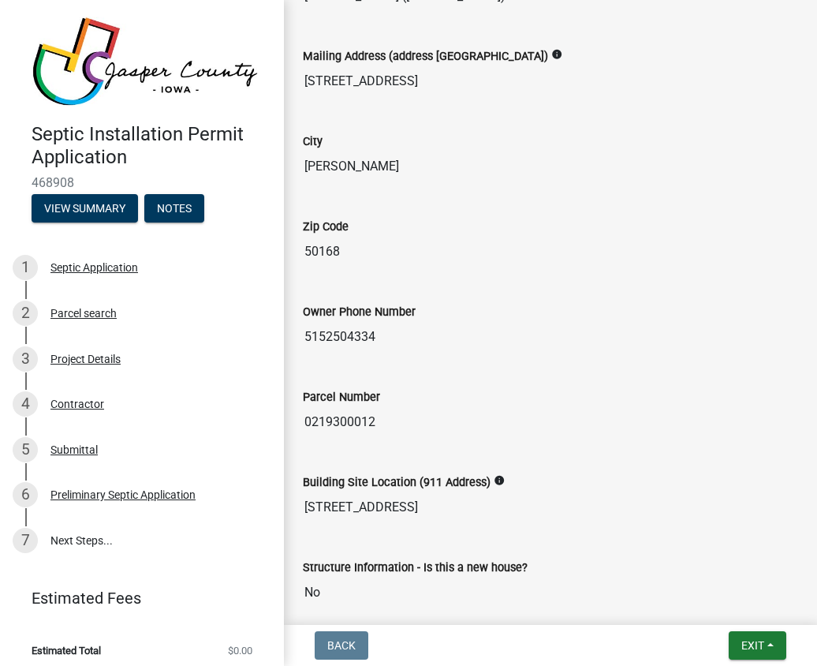
scroll to position [0, 0]
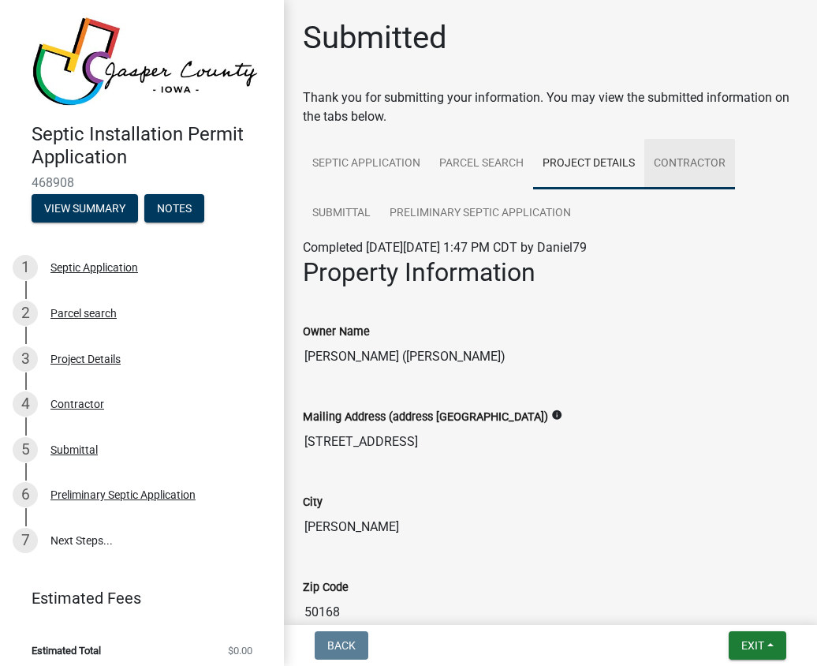
click at [688, 166] on link "Contractor" at bounding box center [689, 164] width 91 height 50
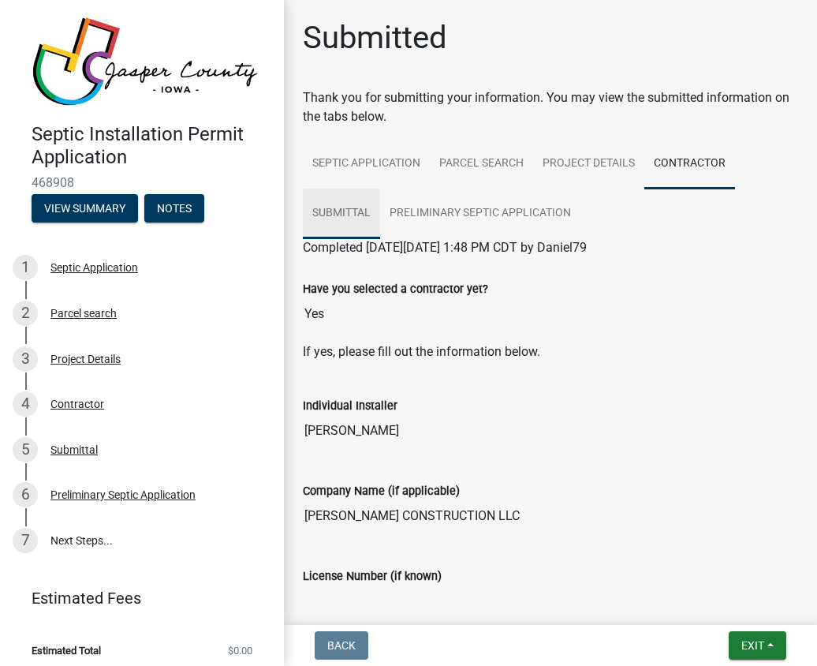
click at [332, 206] on link "Submittal" at bounding box center [341, 214] width 77 height 50
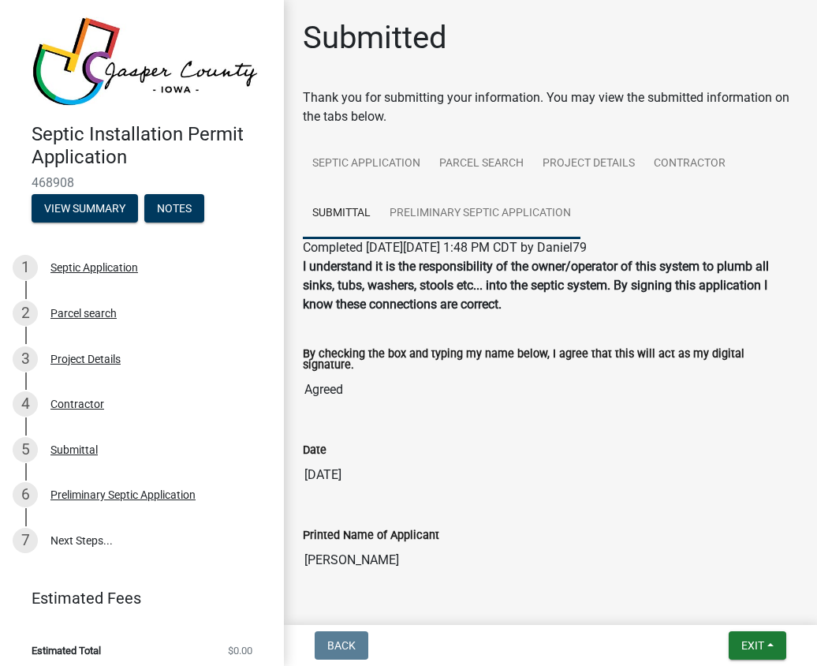
click at [456, 205] on link "Preliminary Septic Application" at bounding box center [480, 214] width 200 height 50
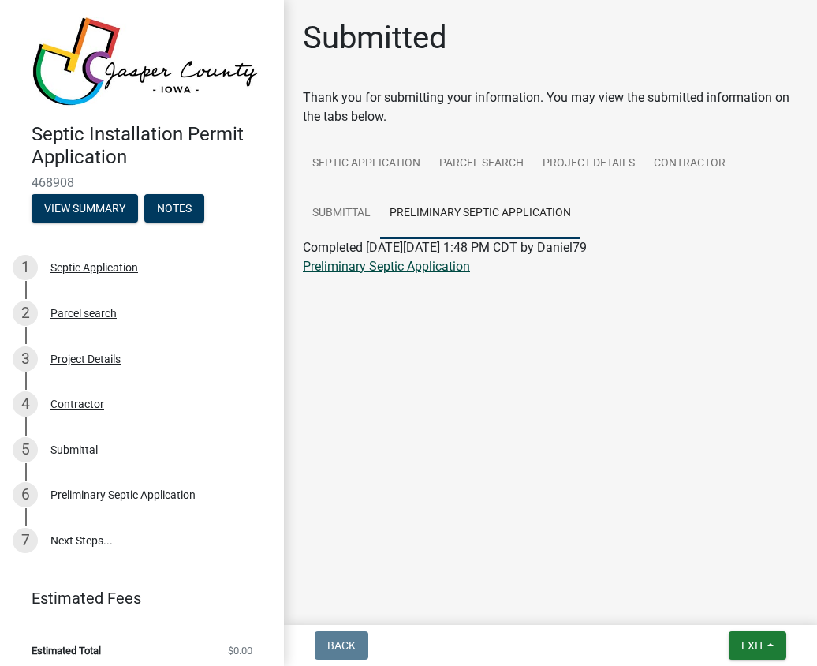
click at [394, 264] on link "Preliminary Septic Application" at bounding box center [386, 266] width 167 height 15
click at [84, 525] on link "7 Next Steps..." at bounding box center [142, 540] width 284 height 46
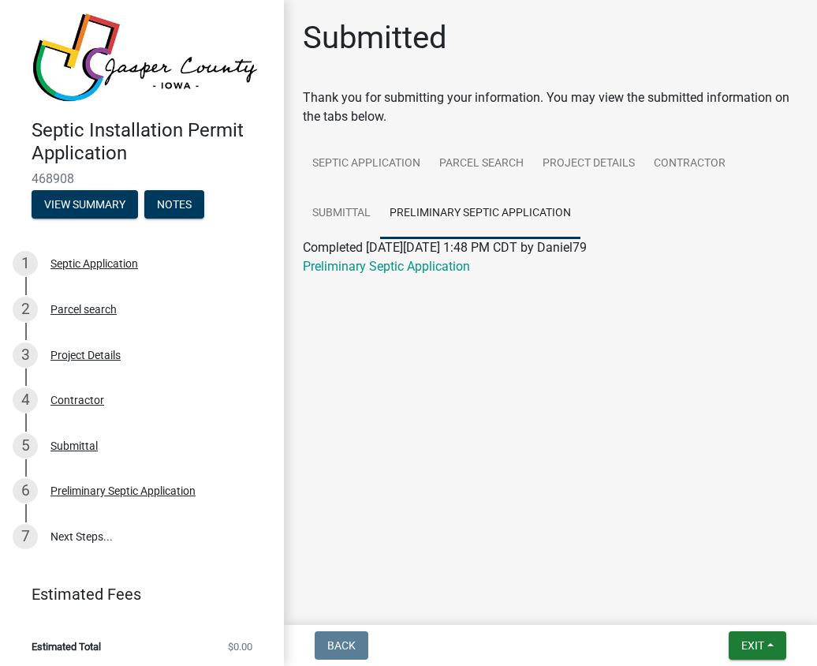
click at [84, 633] on li "Estimated Total $0.00" at bounding box center [142, 646] width 284 height 35
click at [170, 197] on button "Notes" at bounding box center [174, 204] width 60 height 28
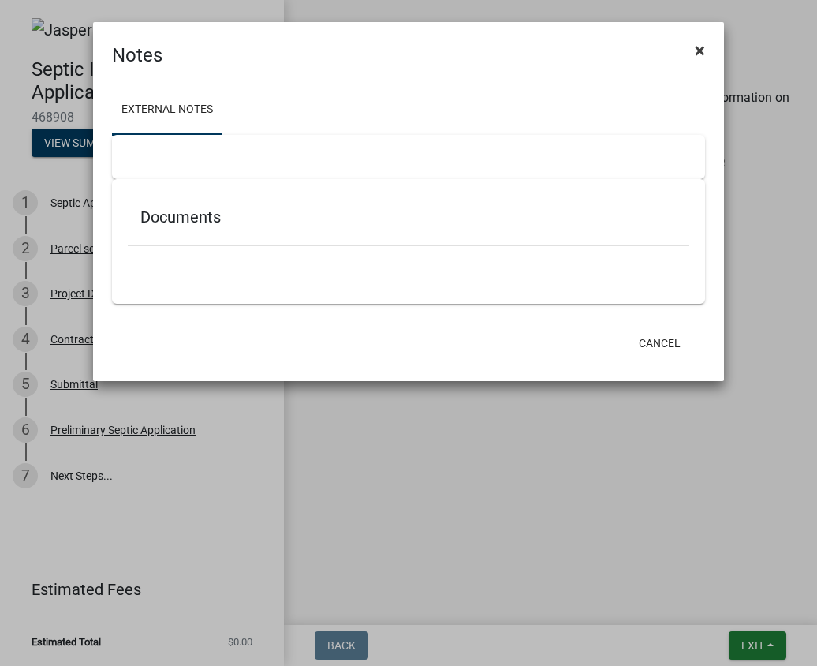
scroll to position [0, 0]
click at [700, 45] on span "×" at bounding box center [700, 50] width 10 height 22
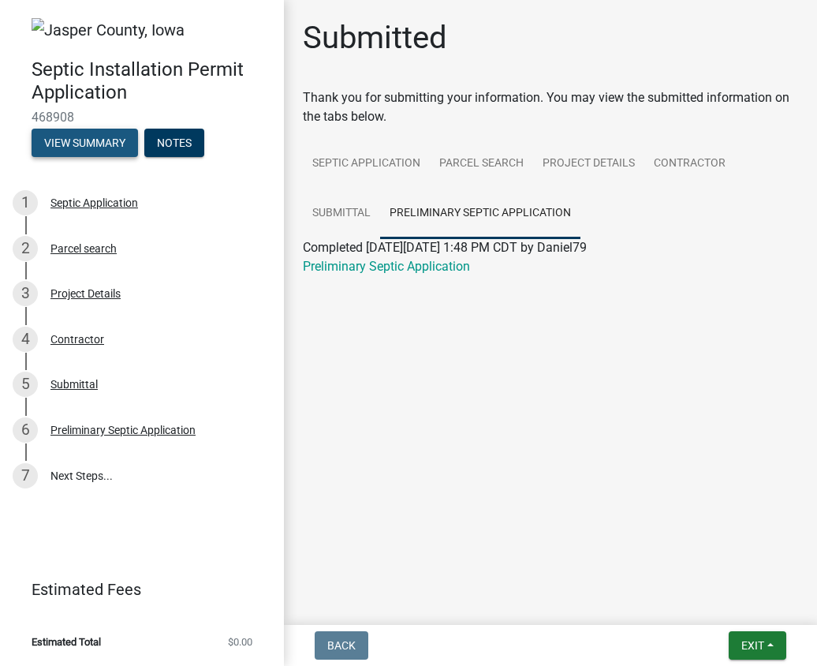
click at [88, 139] on button "View Summary" at bounding box center [85, 143] width 106 height 28
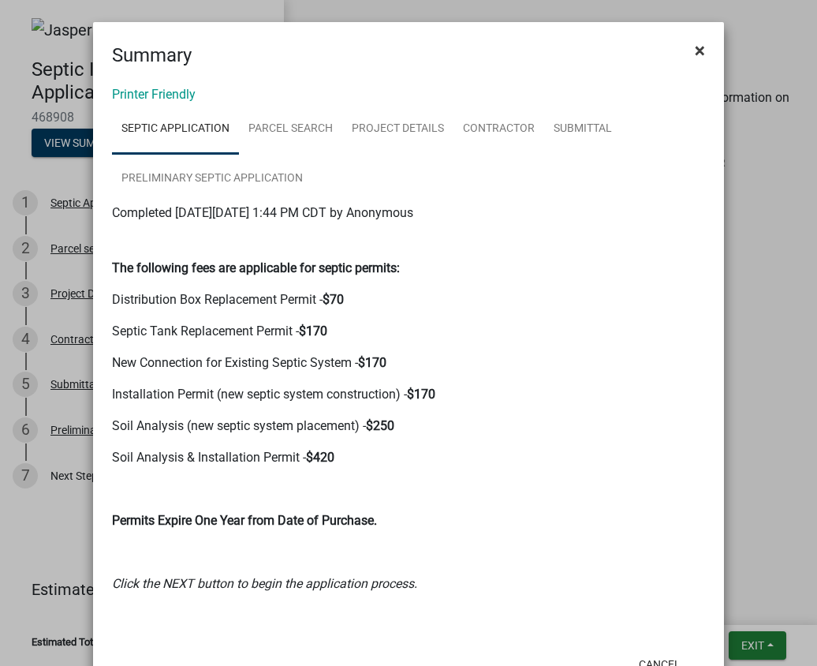
click at [695, 48] on span "×" at bounding box center [700, 50] width 10 height 22
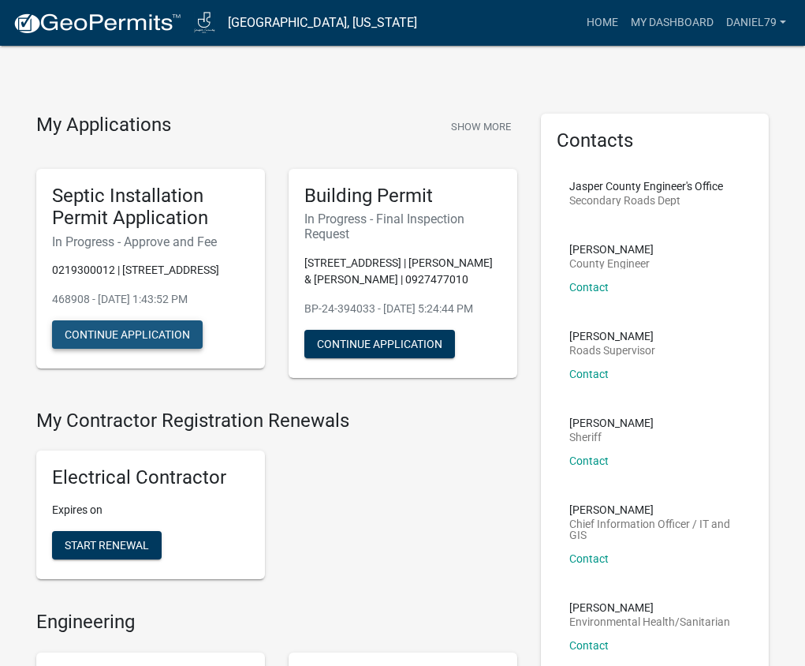
click at [129, 330] on button "Continue Application" at bounding box center [127, 334] width 151 height 28
click at [218, 330] on div "Septic Installation Permit Application In Progress - Approve and Fee 0219300012…" at bounding box center [150, 269] width 229 height 200
click at [122, 333] on button "Continue Application" at bounding box center [127, 334] width 151 height 28
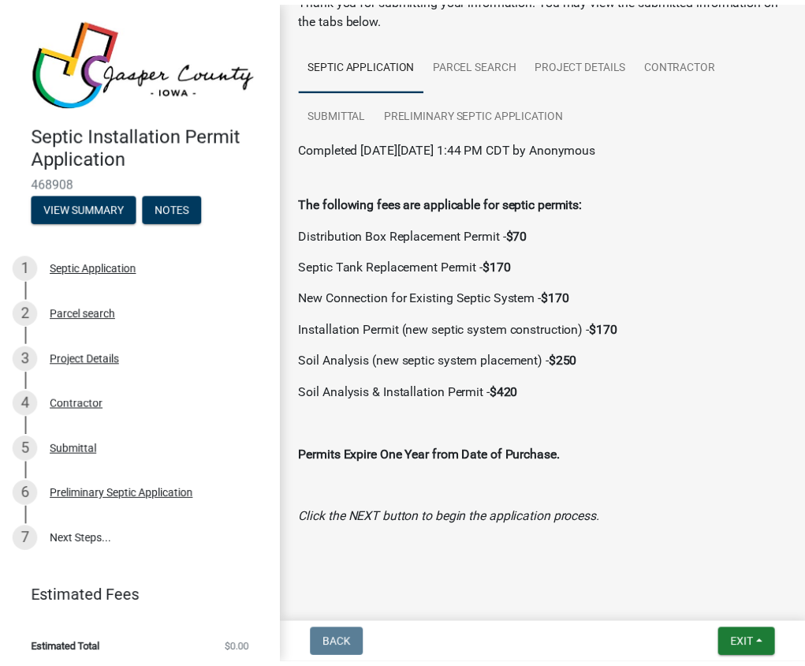
scroll to position [103, 0]
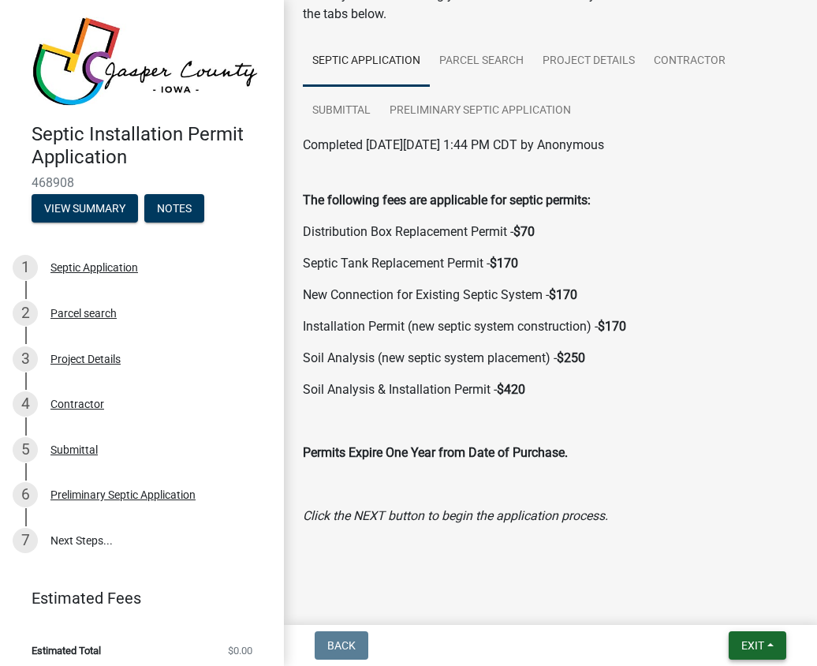
click at [745, 640] on span "Exit" at bounding box center [752, 645] width 23 height 13
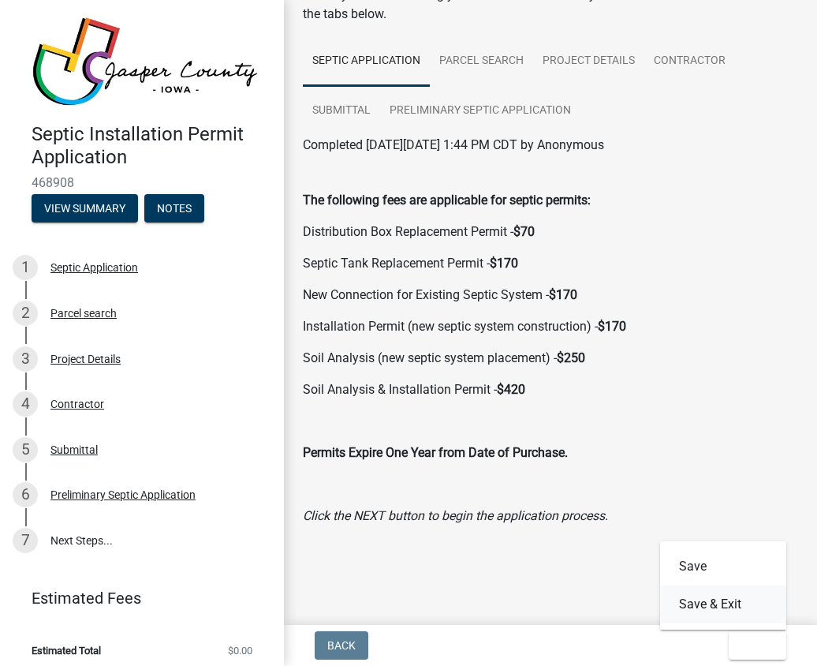
click at [694, 598] on button "Save & Exit" at bounding box center [723, 604] width 126 height 38
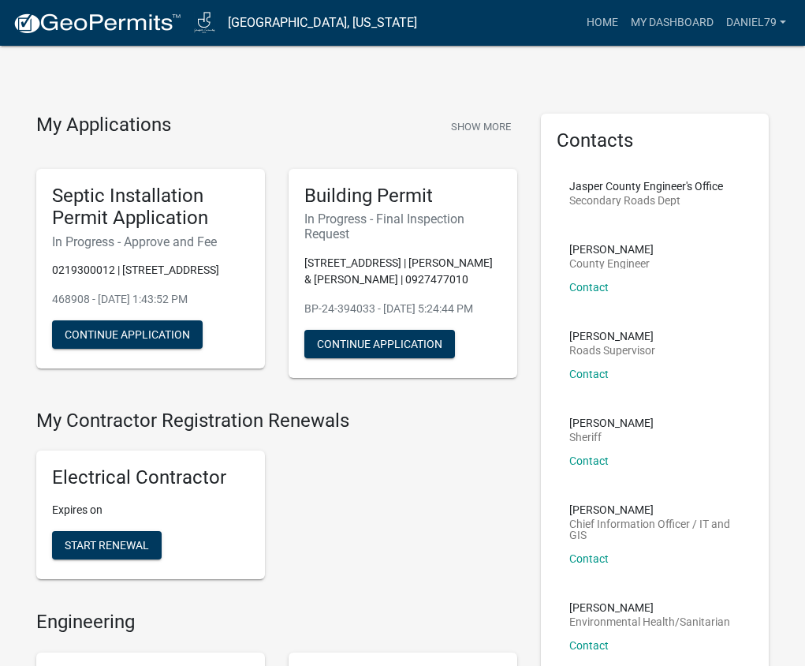
click at [358, 125] on div "My Applications Show More" at bounding box center [276, 129] width 481 height 30
